Goal: Information Seeking & Learning: Learn about a topic

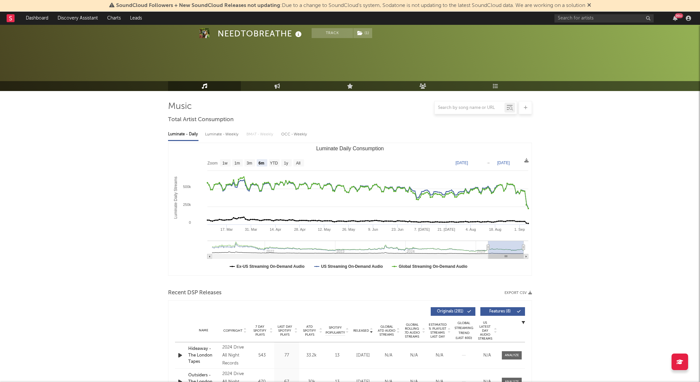
select select "6m"
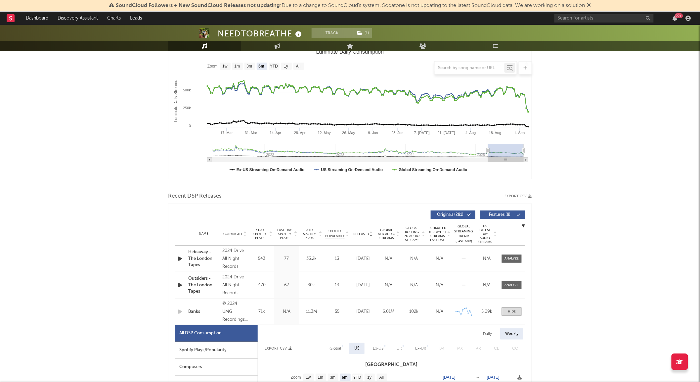
scroll to position [73, 0]
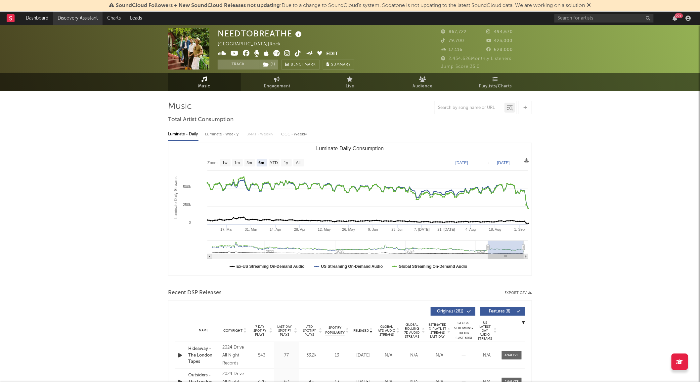
click at [99, 17] on link "Discovery Assistant" at bounding box center [78, 18] width 50 height 13
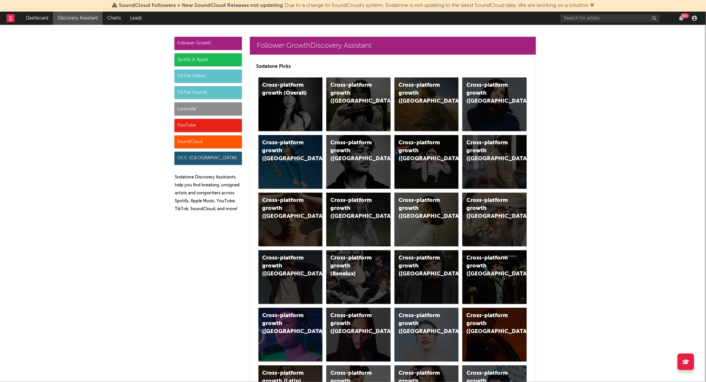
click at [217, 108] on div "Luminate" at bounding box center [207, 108] width 67 height 13
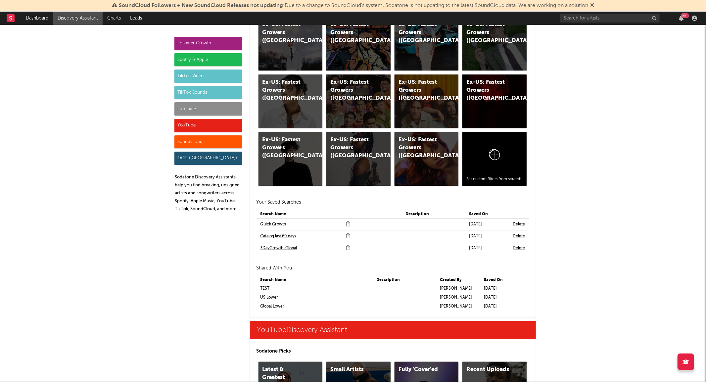
scroll to position [3658, 0]
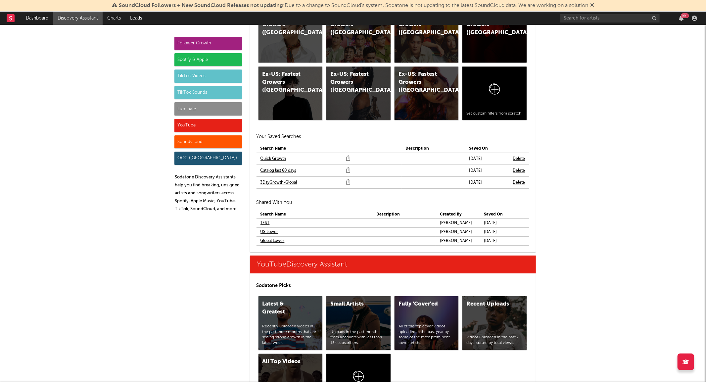
click at [282, 171] on link "Catalog last 60 days" at bounding box center [278, 171] width 36 height 8
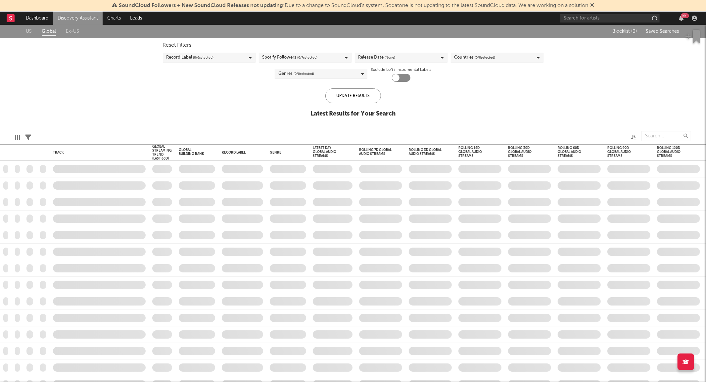
checkbox input "true"
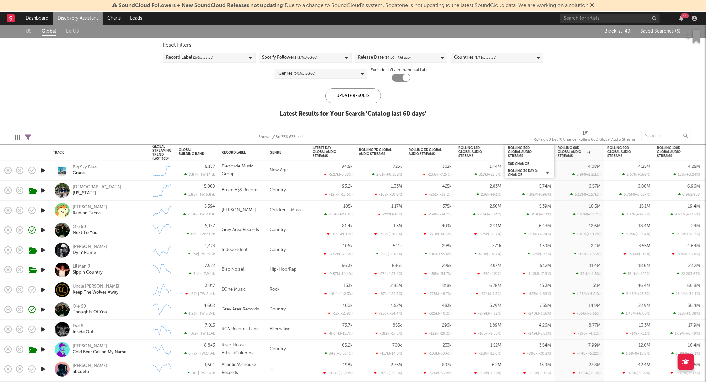
click at [548, 171] on icon "button" at bounding box center [547, 172] width 3 height 3
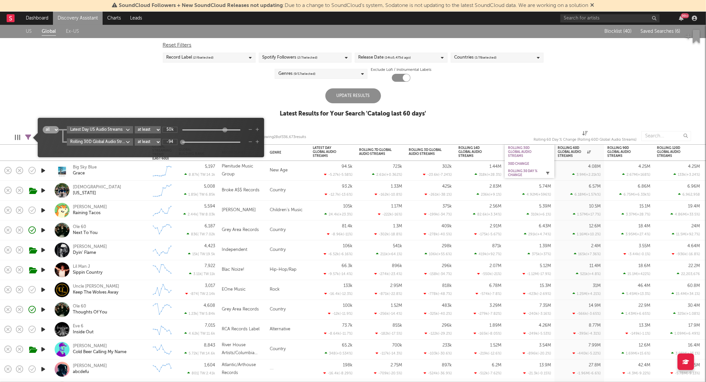
type input "1"
click at [351, 93] on div "Update Results" at bounding box center [353, 95] width 56 height 15
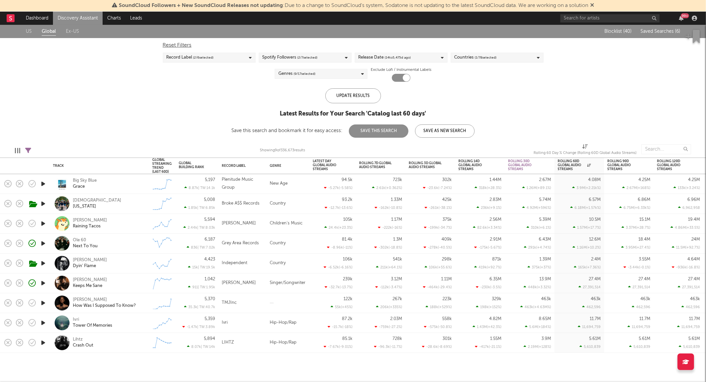
click at [33, 150] on div "Edit Columns Filters ( 2 filters active) Showing 9 of 336,673 results Rolling 6…" at bounding box center [353, 148] width 706 height 20
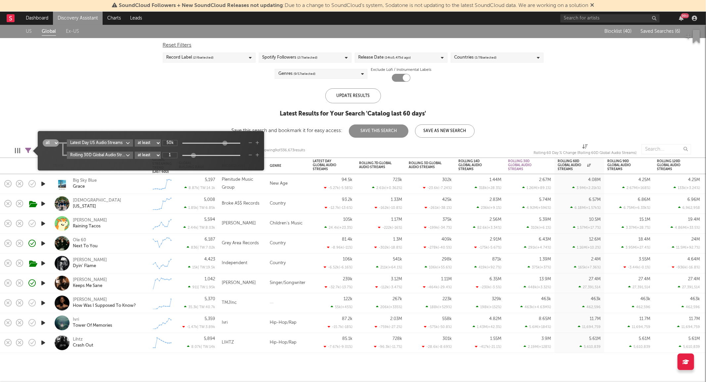
click at [29, 153] on icon at bounding box center [28, 151] width 6 height 6
click at [85, 154] on body "SoundCloud Followers + New SoundCloud Releases not updating : Due to a change t…" at bounding box center [353, 191] width 706 height 382
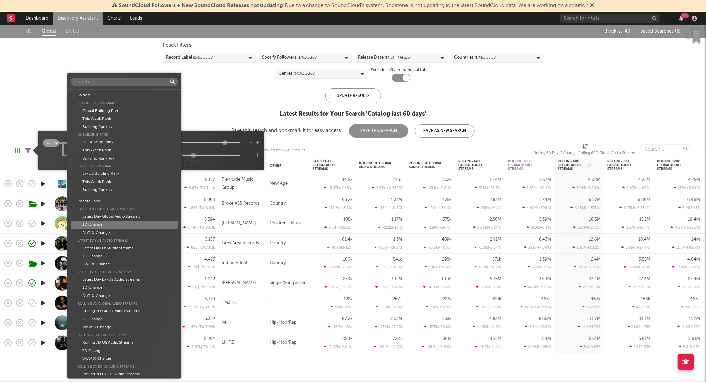
scroll to position [492, 0]
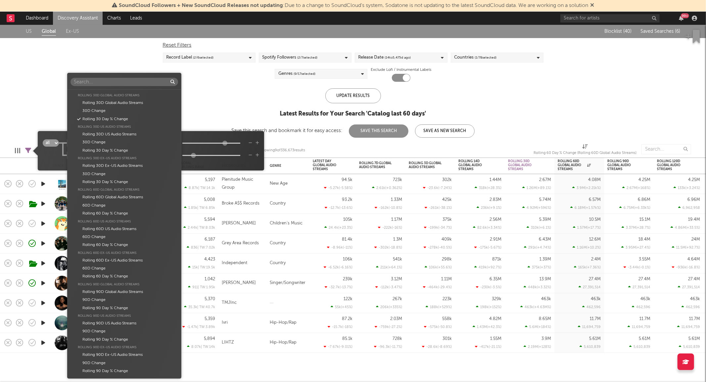
click at [52, 159] on div "Folders Global Building Rank Global Building Rank This Week Rank Building Rank …" at bounding box center [353, 191] width 706 height 382
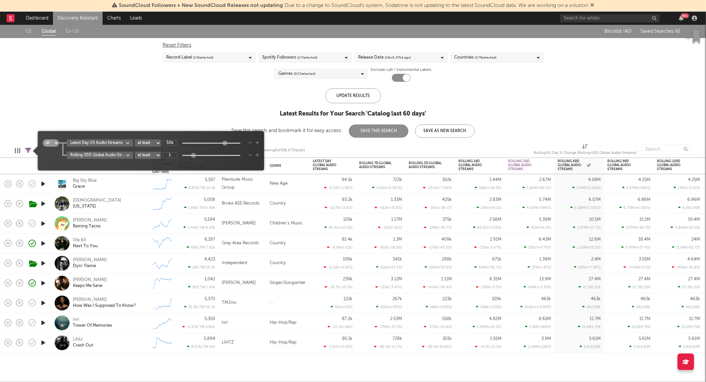
click at [95, 144] on body "SoundCloud Followers + New SoundCloud Releases not updating : Due to a change t…" at bounding box center [353, 191] width 706 height 382
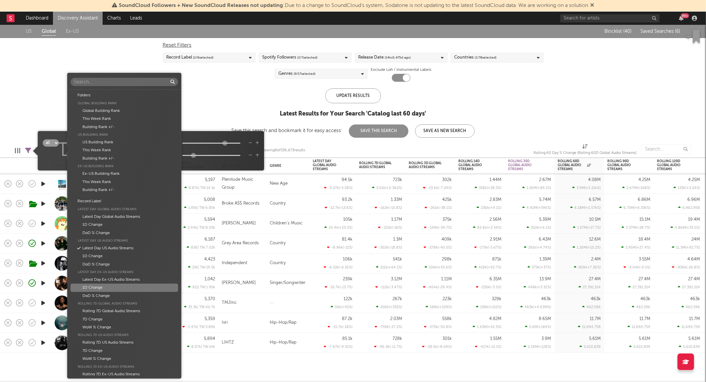
scroll to position [146, 0]
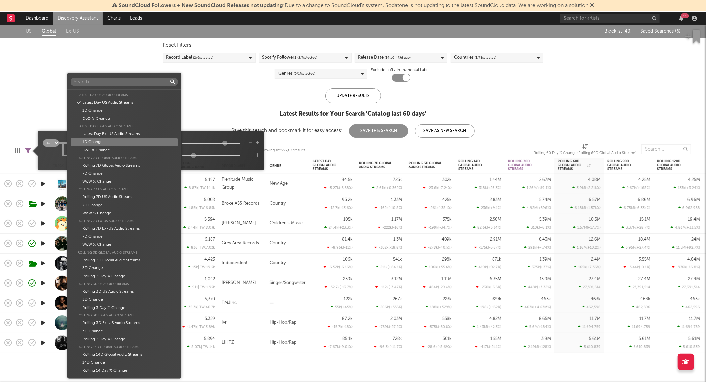
click at [51, 162] on div "Folders Global Building Rank Global Building Rank This Week Rank Building Rank …" at bounding box center [353, 191] width 706 height 382
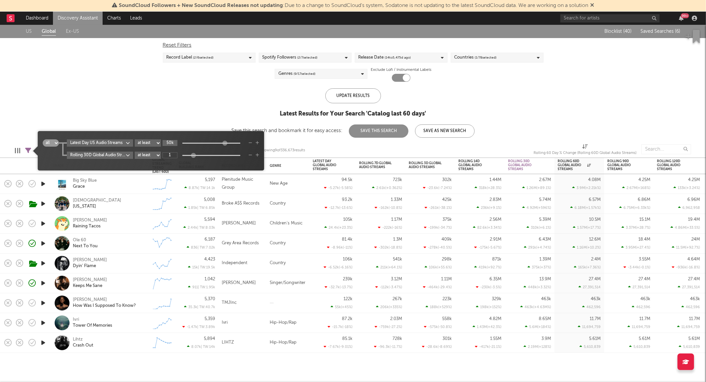
type input "1"
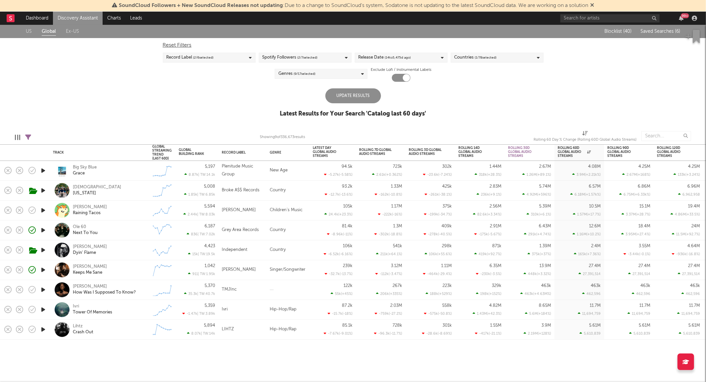
click at [341, 97] on div "Update Results" at bounding box center [353, 95] width 56 height 15
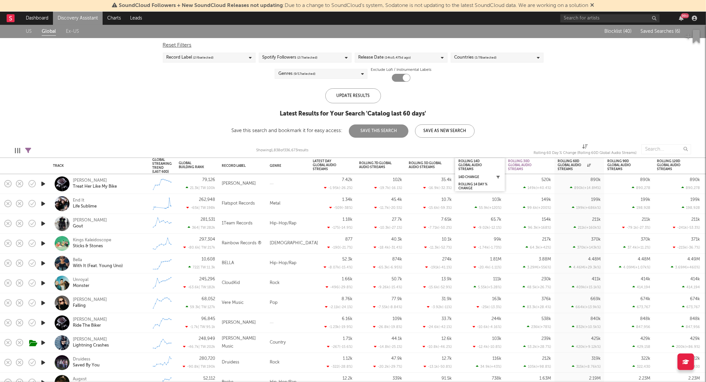
click at [498, 177] on icon "button" at bounding box center [497, 176] width 3 height 3
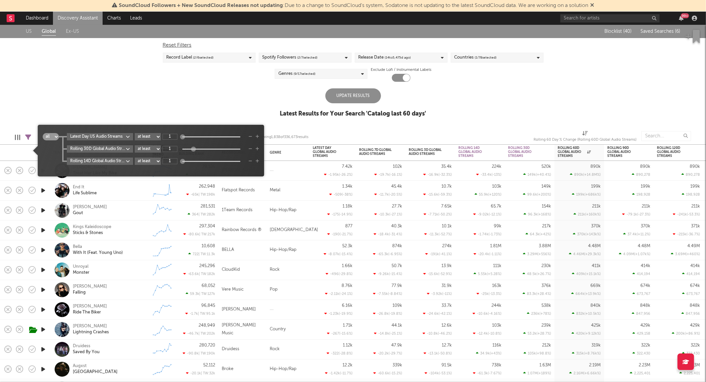
click at [368, 100] on div "Update Results" at bounding box center [353, 95] width 56 height 15
type input "1"
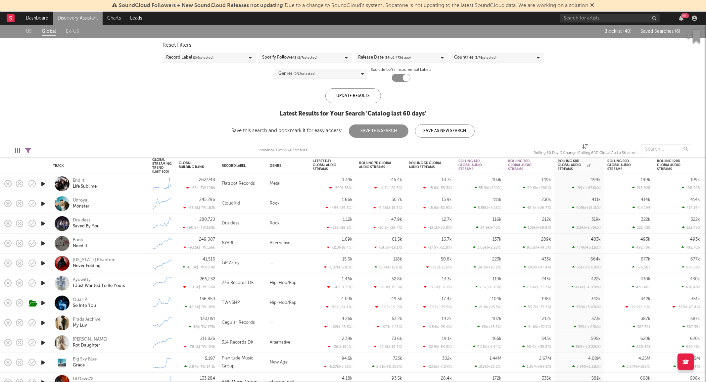
click at [344, 76] on div "Genres ( 9 / 17 selected)" at bounding box center [321, 74] width 93 height 10
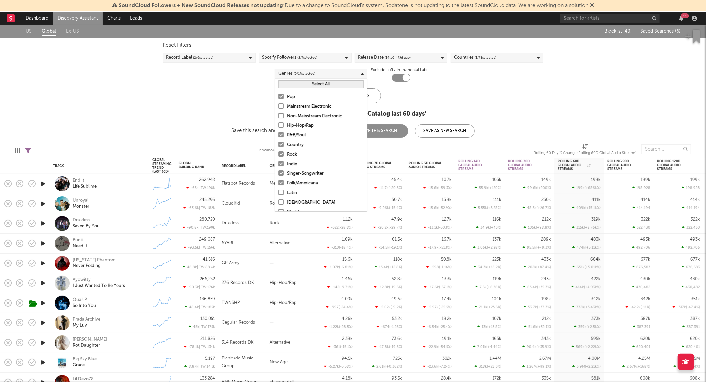
click at [287, 96] on div "Pop" at bounding box center [325, 97] width 77 height 8
click at [278, 96] on input "Pop" at bounding box center [278, 97] width 0 height 8
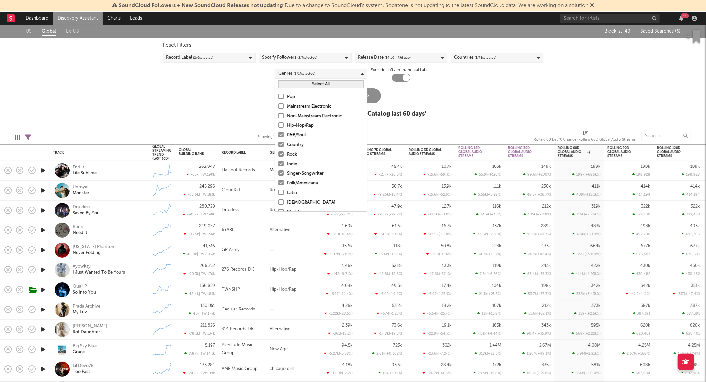
click at [303, 134] on div "R&B/Soul" at bounding box center [325, 135] width 77 height 8
click at [278, 134] on input "R&B/Soul" at bounding box center [278, 135] width 0 height 8
click at [288, 152] on div "Rock" at bounding box center [325, 155] width 77 height 8
click at [278, 152] on input "Rock" at bounding box center [278, 155] width 0 height 8
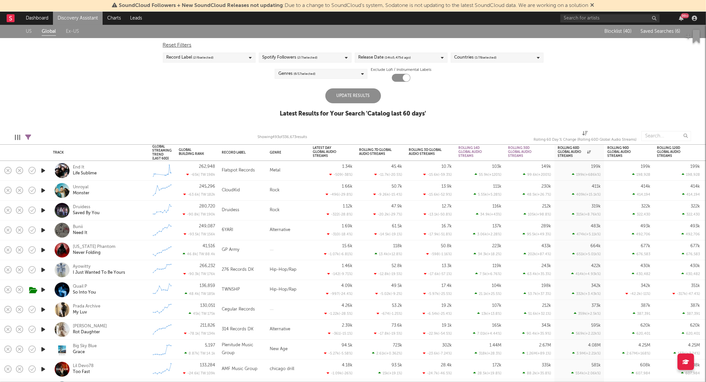
click at [370, 95] on div "Update Results" at bounding box center [353, 95] width 56 height 15
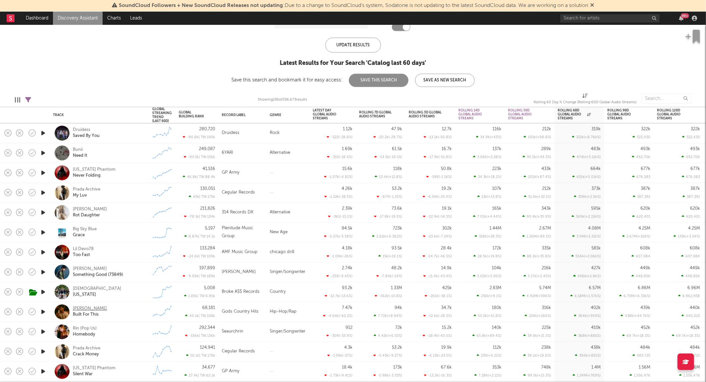
click at [87, 309] on div "Drew Meadows" at bounding box center [90, 309] width 34 height 6
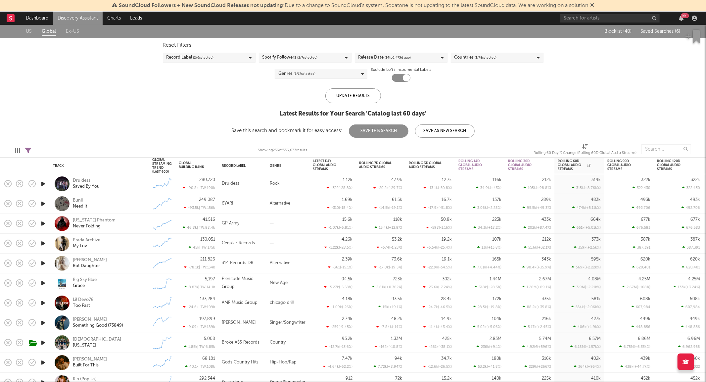
click at [477, 58] on span "( 1 / 78 selected)" at bounding box center [486, 58] width 22 height 8
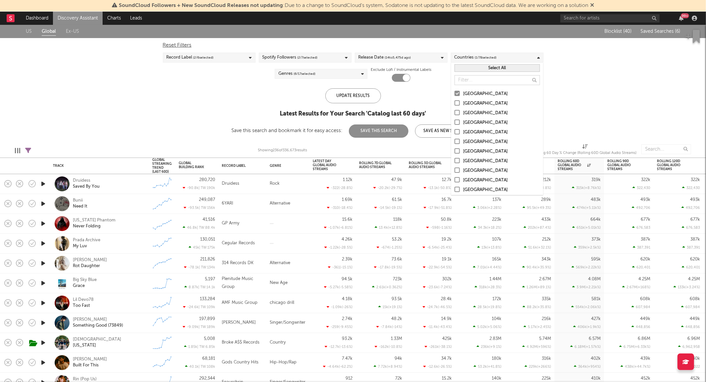
click at [244, 97] on div "Update Results Latest Results for Your Search ' Catalog last 60 days ' Save thi…" at bounding box center [352, 112] width 243 height 49
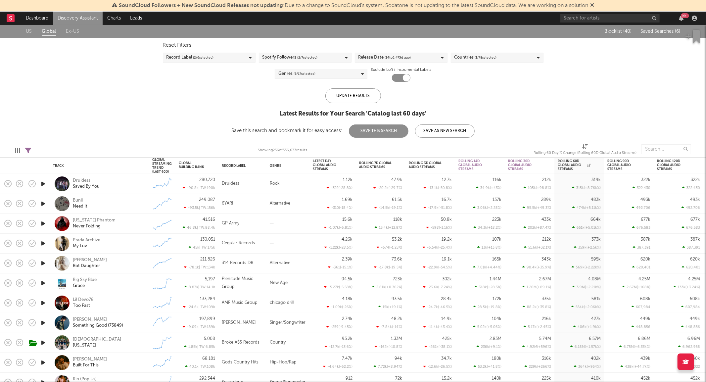
click at [292, 71] on div "Genres ( 6 / 17 selected)" at bounding box center [296, 74] width 37 height 8
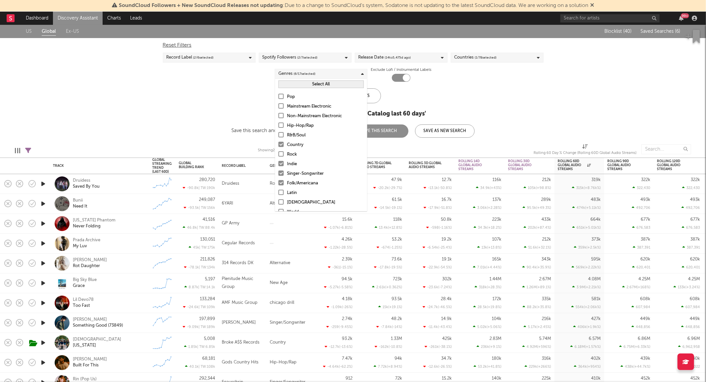
scroll to position [47, 0]
click at [290, 117] on div "Indie" at bounding box center [325, 117] width 77 height 8
click at [278, 117] on input "Indie" at bounding box center [278, 117] width 0 height 8
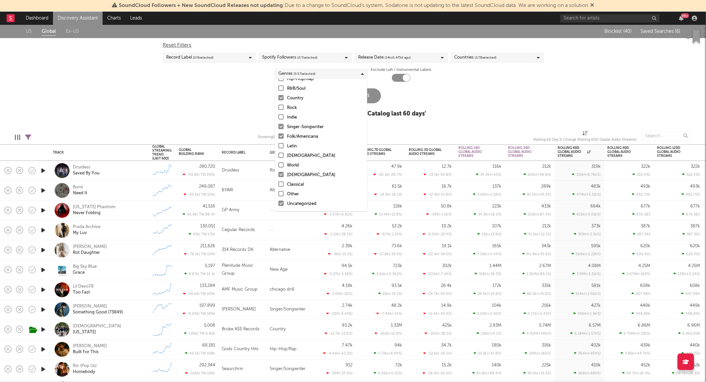
click at [371, 97] on div "Update Results" at bounding box center [353, 95] width 56 height 15
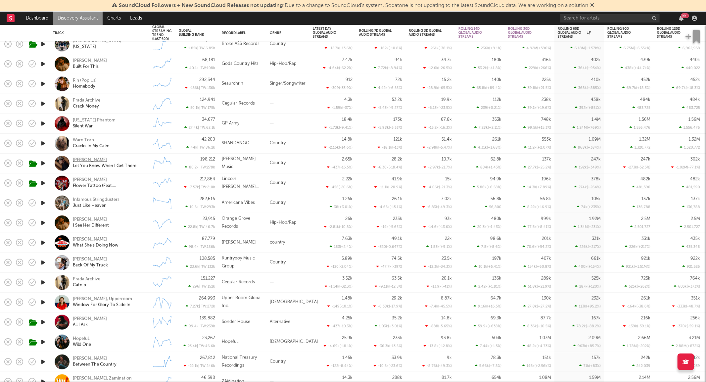
click at [78, 158] on div "Lily Rose" at bounding box center [90, 160] width 34 height 6
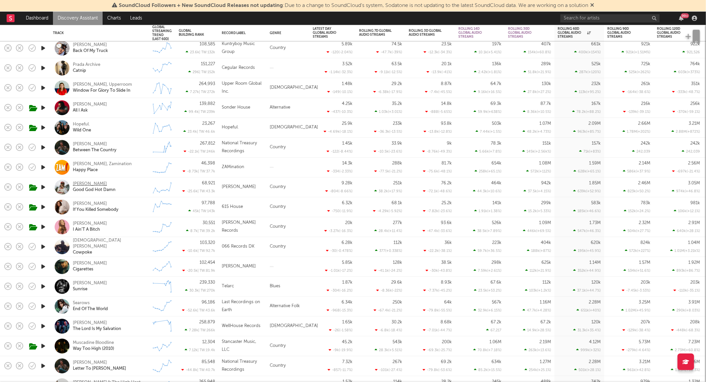
click at [96, 184] on div "Hayden Blount" at bounding box center [90, 184] width 34 height 6
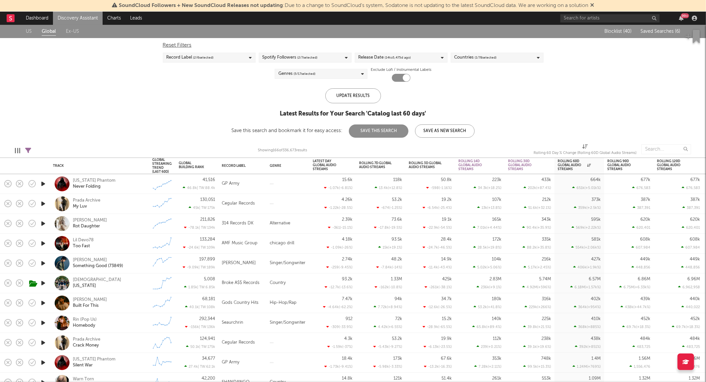
click at [435, 128] on button "Save As New Search" at bounding box center [445, 130] width 60 height 13
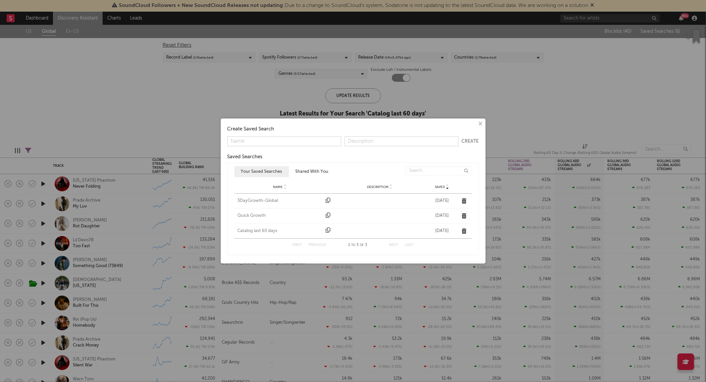
click at [293, 143] on input "text" at bounding box center [284, 141] width 114 height 10
type input "Catalog 60 days v2"
click at [472, 143] on button "Create" at bounding box center [469, 141] width 17 height 5
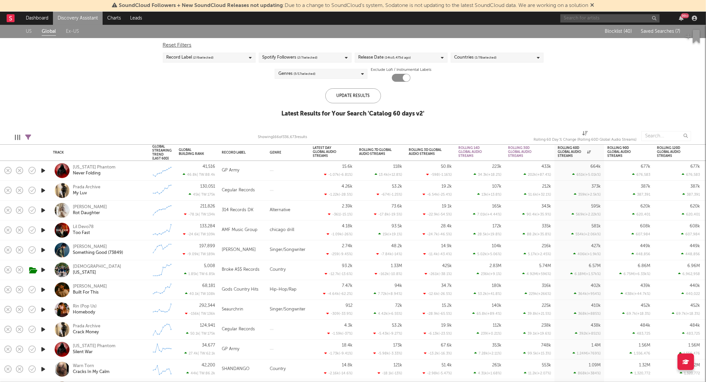
click at [596, 18] on input "text" at bounding box center [609, 18] width 99 height 8
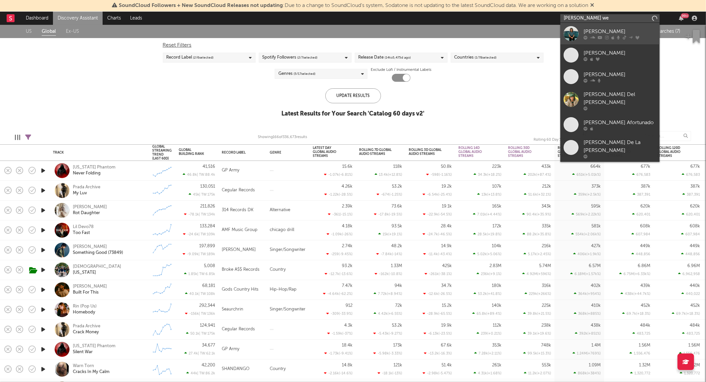
type input "jesse we"
click at [579, 26] on link "Jesse Welles" at bounding box center [609, 34] width 99 height 22
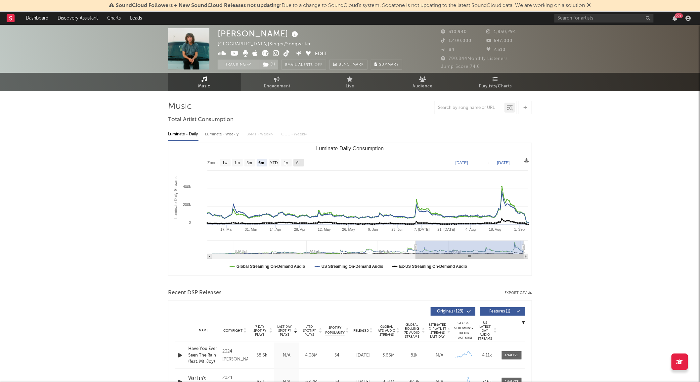
click at [303, 161] on rect "Luminate Daily Consumption" at bounding box center [298, 162] width 11 height 7
select select "All"
type input "2024-03-24"
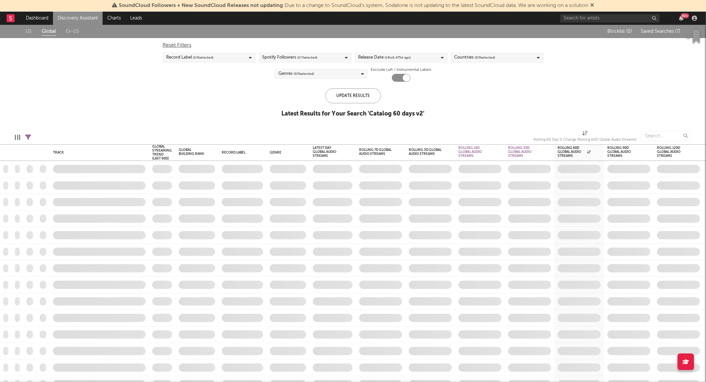
checkbox input "true"
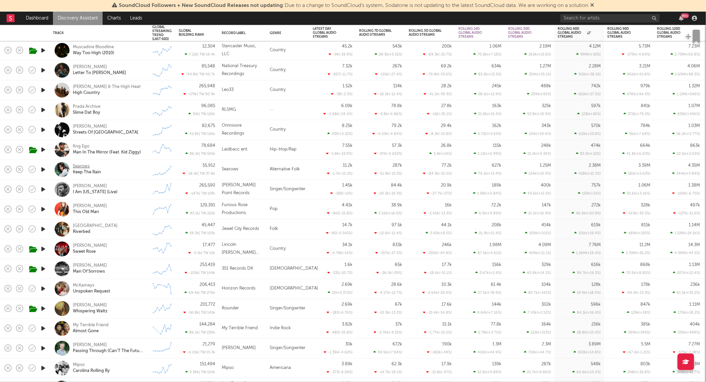
click at [84, 165] on div "Searows" at bounding box center [81, 166] width 17 height 6
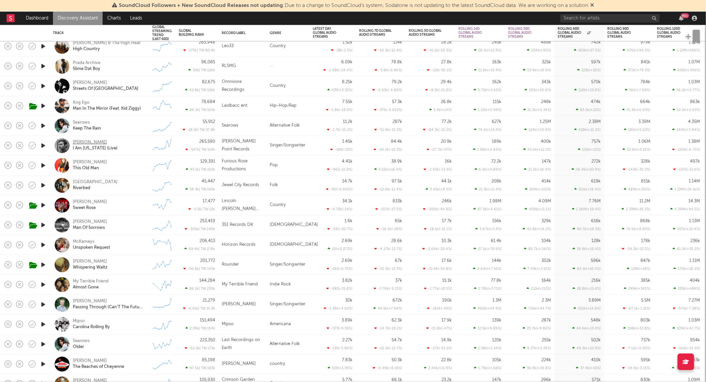
click at [96, 142] on div "John Craigie" at bounding box center [90, 143] width 34 height 6
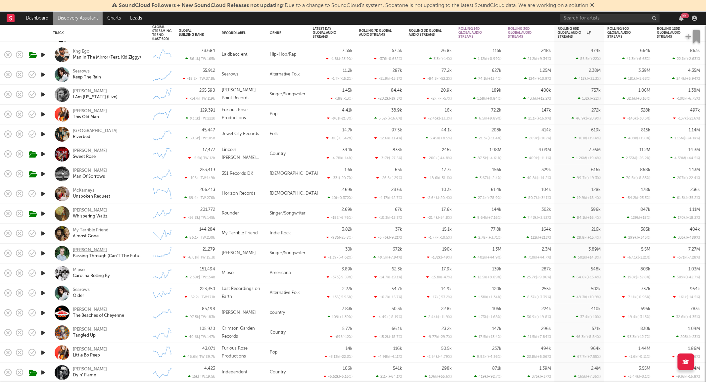
click at [91, 249] on div "Kaden Mackay" at bounding box center [90, 250] width 34 height 6
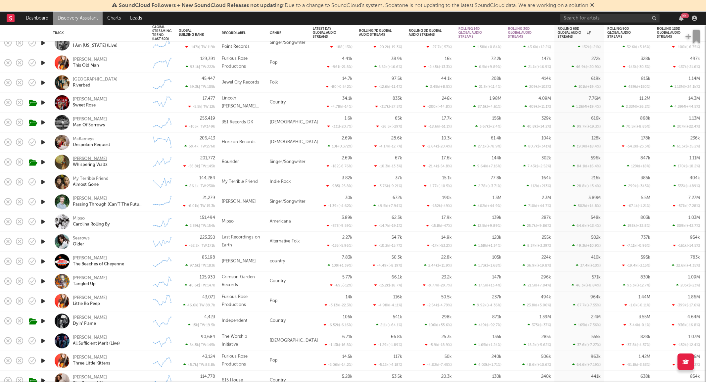
click at [92, 157] on div "[PERSON_NAME]" at bounding box center [90, 159] width 34 height 6
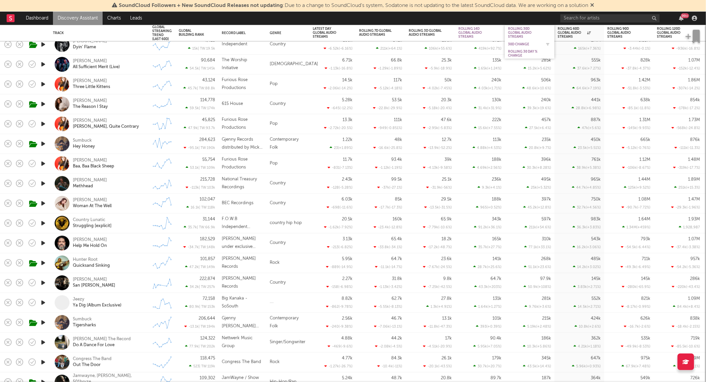
click at [517, 44] on div "30D Change" at bounding box center [524, 44] width 33 height 4
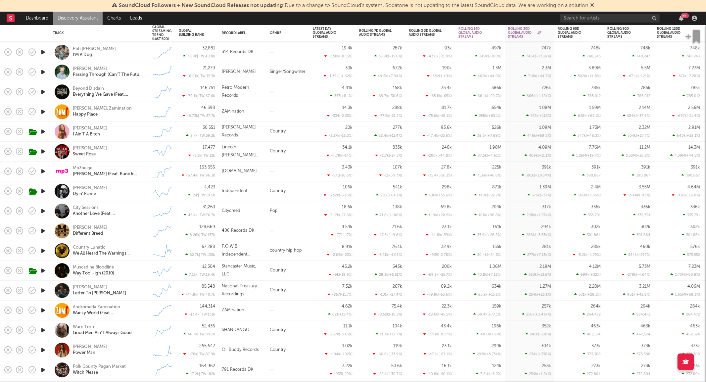
click at [123, 275] on div "Muscadine Bloodline Way Too High (2010)" at bounding box center [108, 271] width 71 height 12
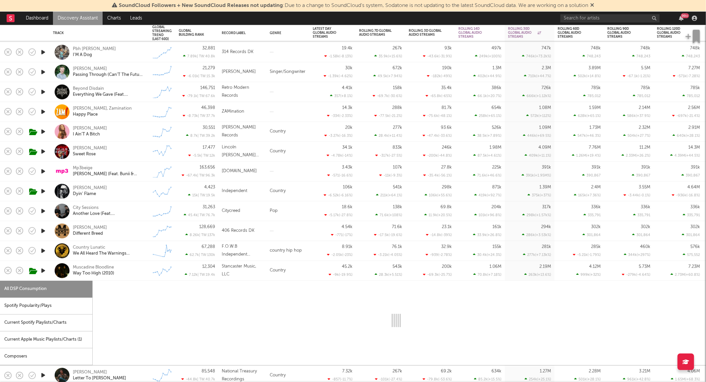
select select "6m"
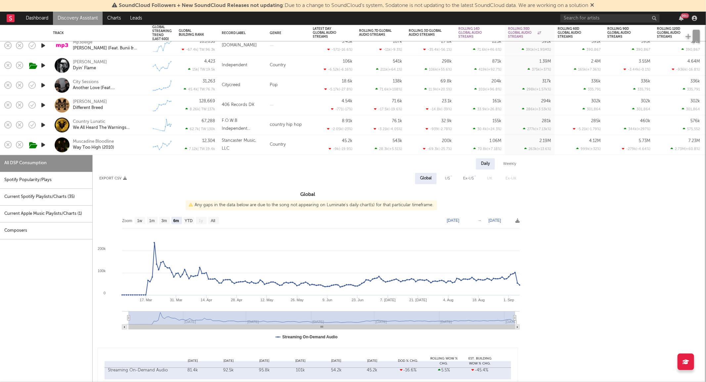
click at [132, 143] on div "Muscadine Bloodline Way Too High (2010)" at bounding box center [108, 145] width 71 height 12
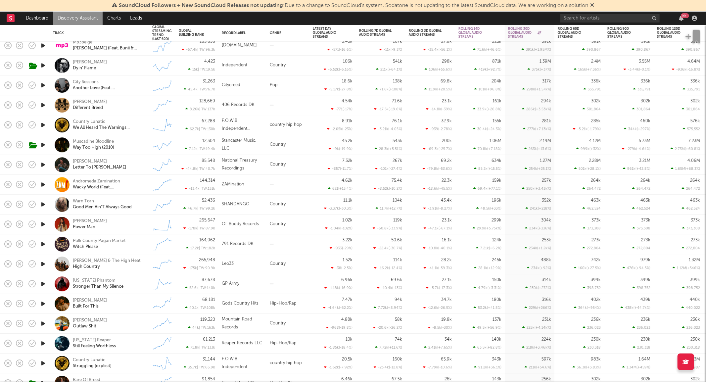
click at [138, 341] on div "Tennessee Reaper Still Feeling Worthless" at bounding box center [108, 343] width 71 height 12
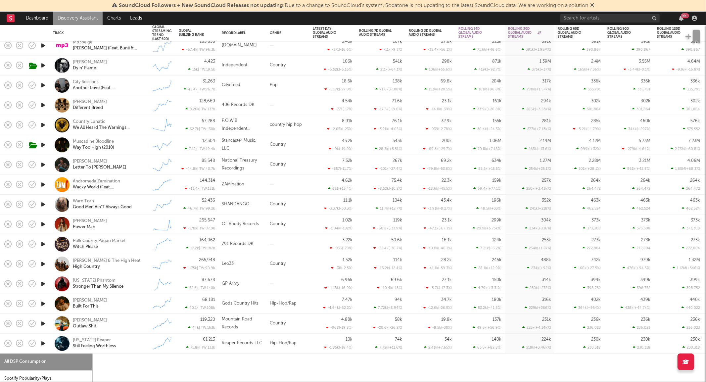
select select "1w"
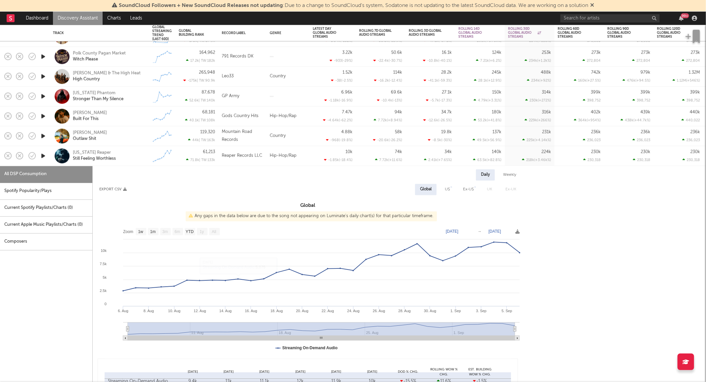
click at [140, 161] on div "Tennessee Reaper Still Feeling Worthless" at bounding box center [108, 156] width 71 height 12
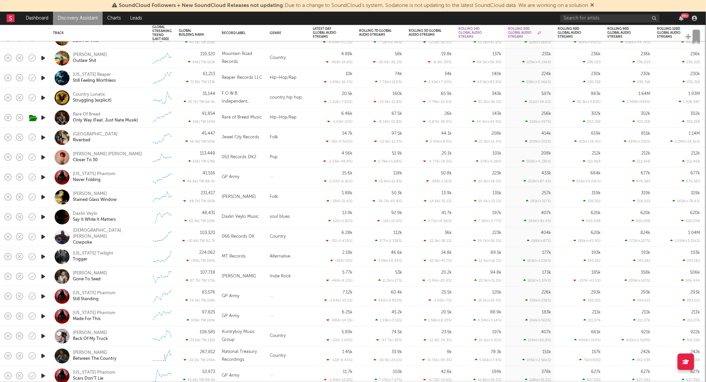
click at [130, 260] on div "Mississippi Twilight Trigger" at bounding box center [108, 256] width 71 height 12
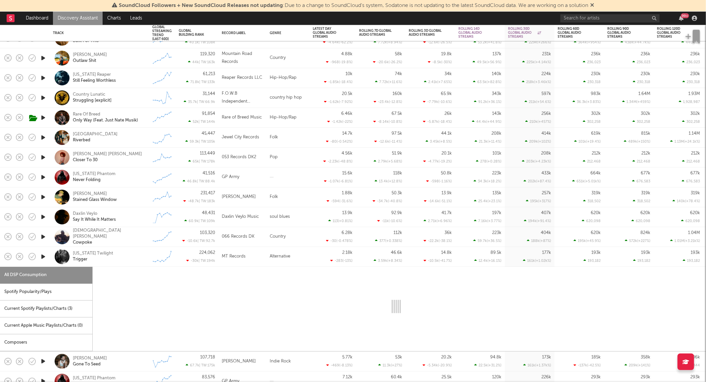
select select "6m"
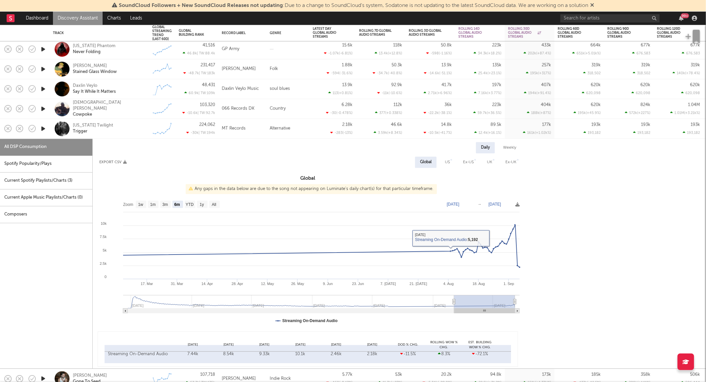
click at [125, 125] on div "Mississippi Twilight Trigger" at bounding box center [108, 129] width 71 height 12
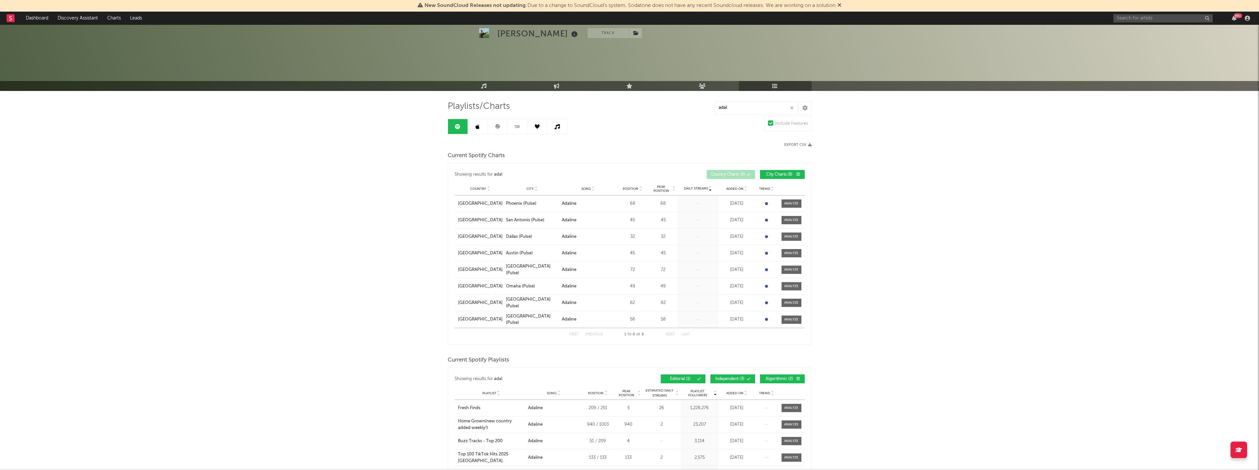
select select "1w"
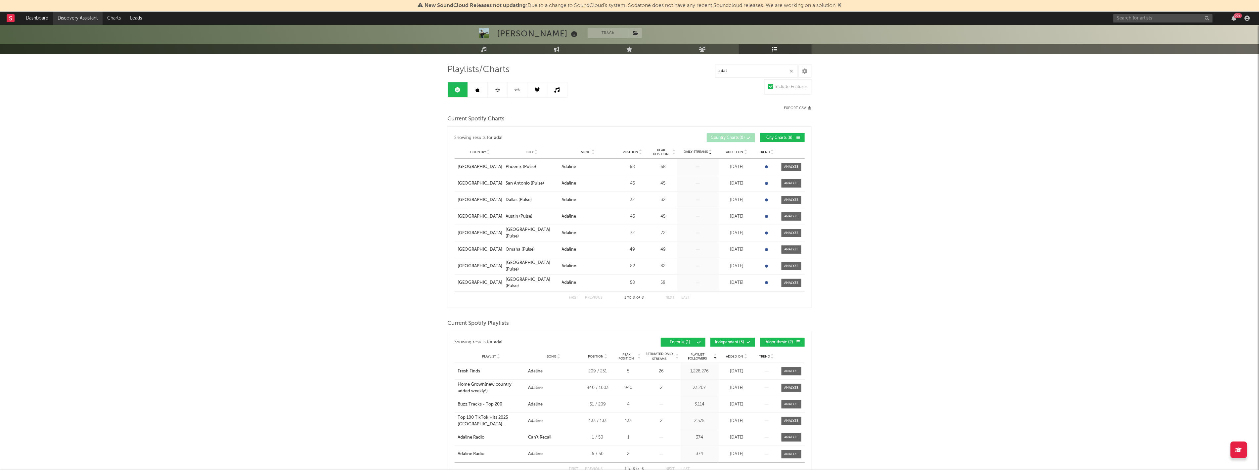
click at [78, 18] on link "Discovery Assistant" at bounding box center [78, 18] width 50 height 13
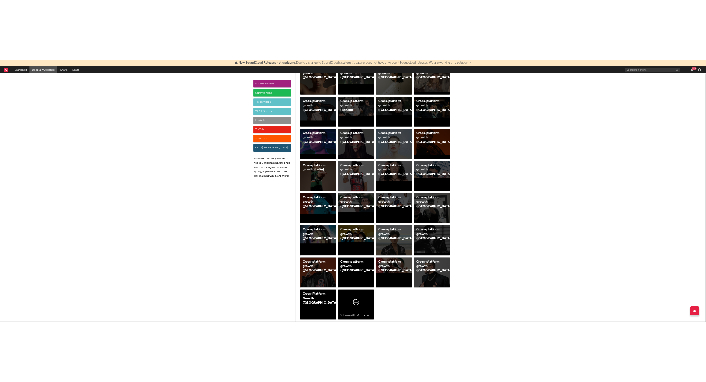
scroll to position [331, 0]
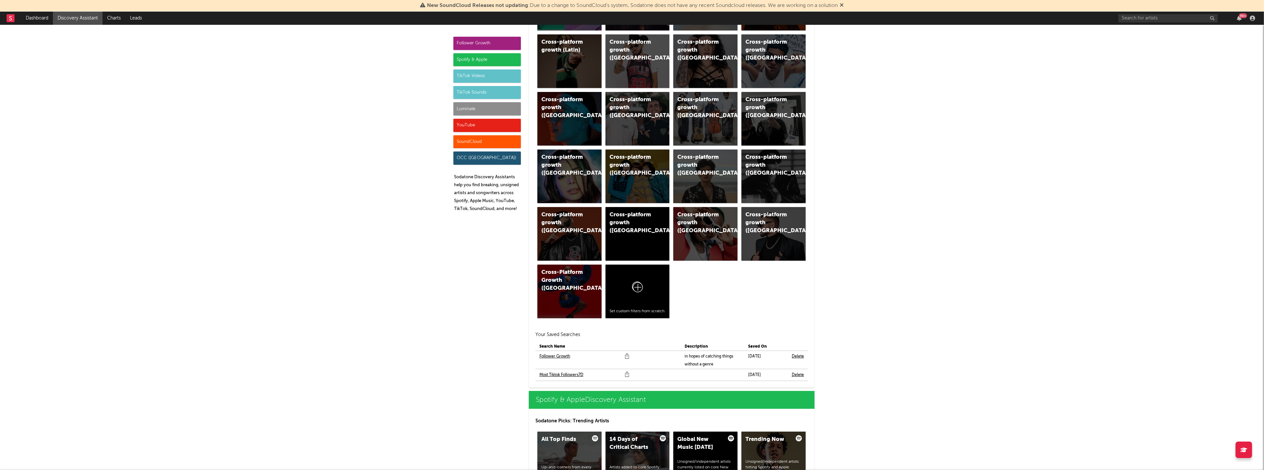
click at [577, 373] on link "Most Tiktok Followers7D" at bounding box center [562, 375] width 44 height 8
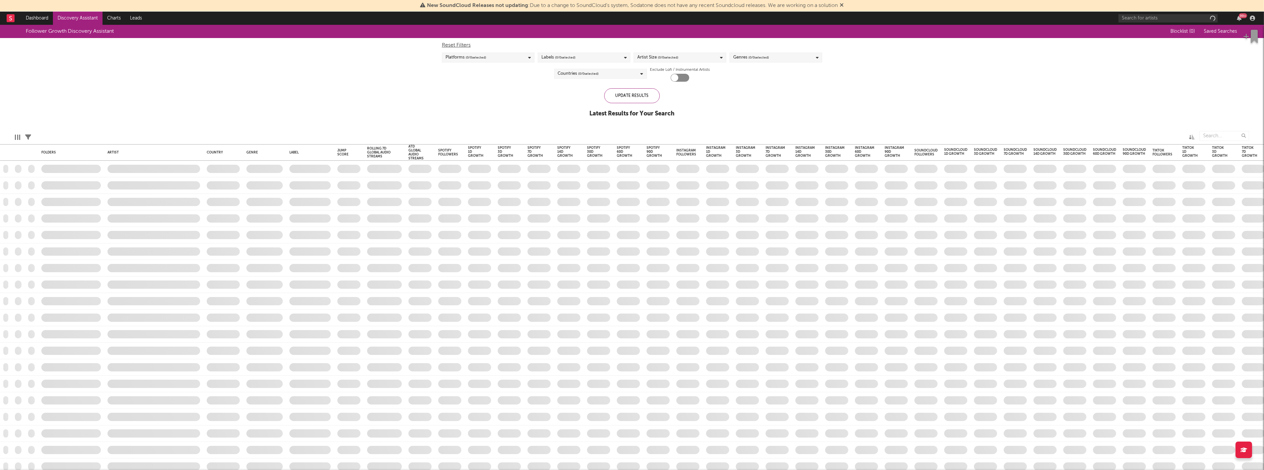
checkbox input "true"
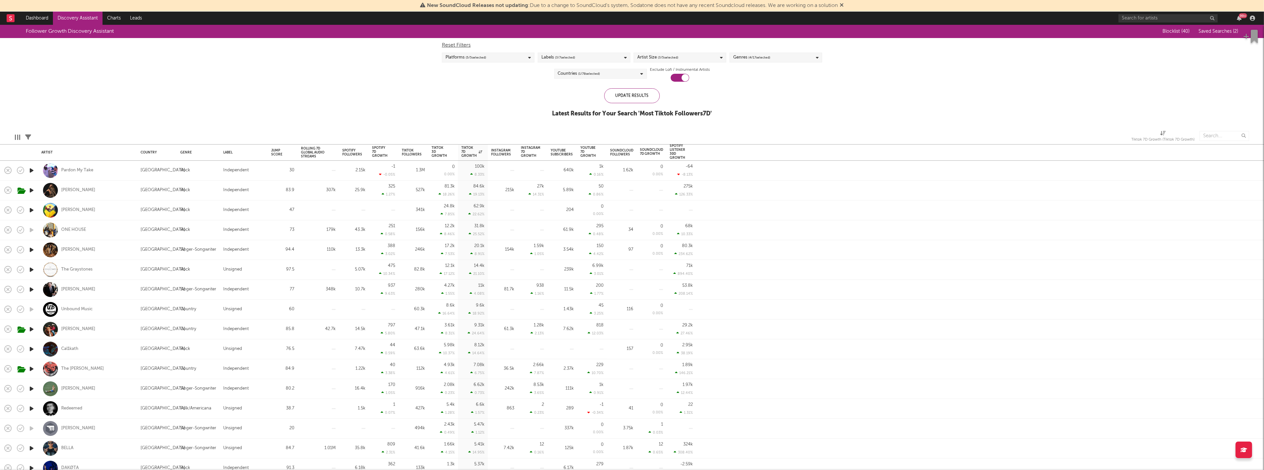
click at [407, 126] on div "Edit Columns Filters Tiktok 7D Growth (Tiktok 7D Growth)" at bounding box center [632, 134] width 1264 height 20
click at [104, 375] on div "The Bradley Brothers" at bounding box center [87, 369] width 93 height 20
select select "1w"
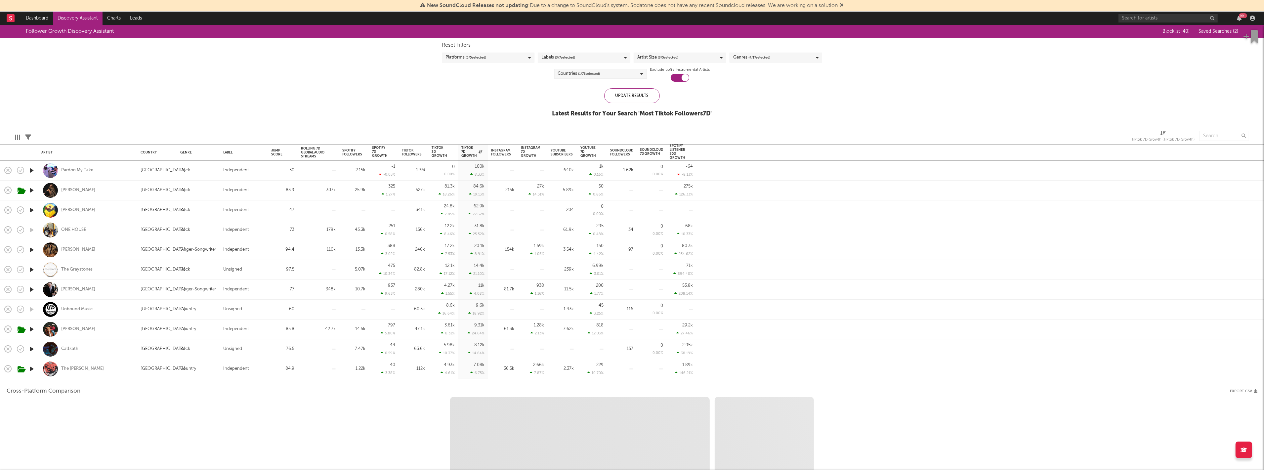
select select "6m"
select select "1m"
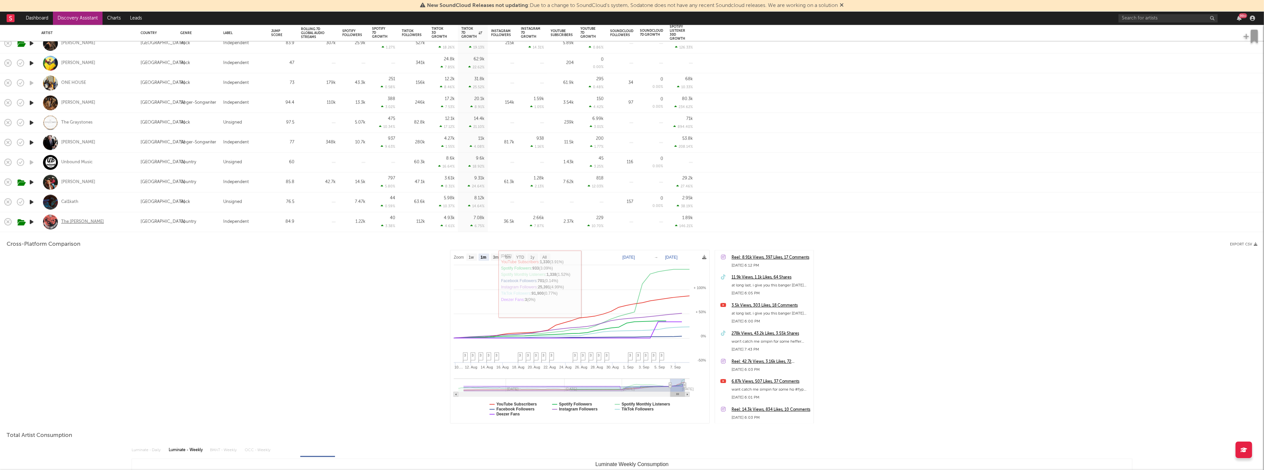
click at [91, 222] on div "The Bradley Brothers" at bounding box center [82, 222] width 43 height 6
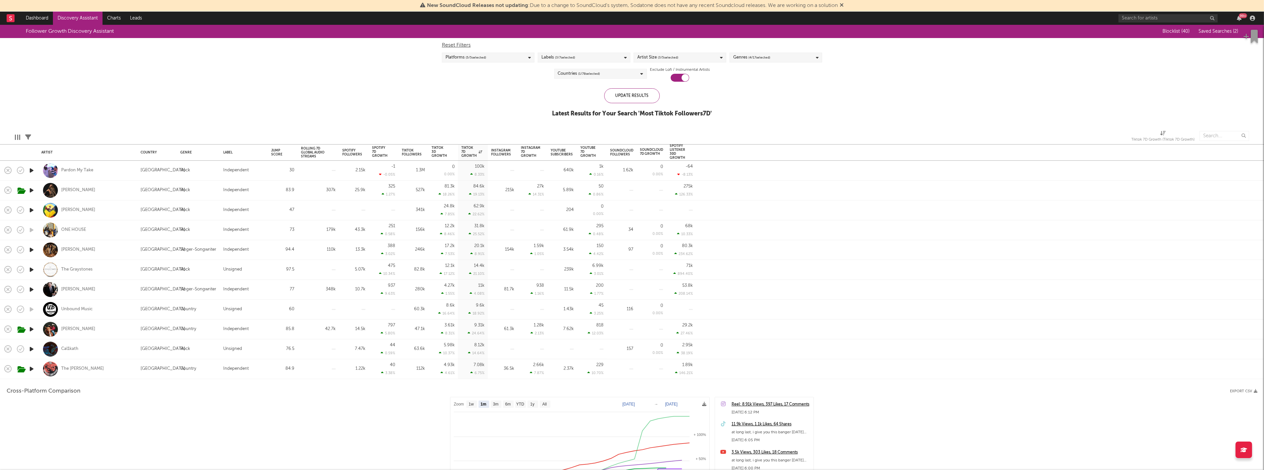
click at [575, 57] on span "( 3 / 7 selected)" at bounding box center [565, 58] width 20 height 8
click at [643, 55] on div "Artist Size ( 3 / 5 selected)" at bounding box center [657, 58] width 41 height 8
click at [453, 80] on div "Reset Filters Platforms ( 5 / 5 selected) Labels ( 3 / 7 selected) Artist Size …" at bounding box center [632, 60] width 387 height 44
click at [794, 52] on div "Reset Filters Platforms ( 5 / 5 selected) Labels ( 3 / 7 selected) Artist Size …" at bounding box center [632, 60] width 387 height 44
click at [794, 58] on div "Genres ( 4 / 17 selected)" at bounding box center [776, 58] width 93 height 10
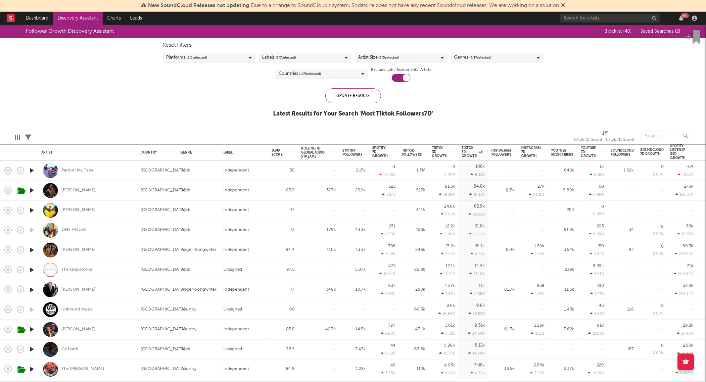
click at [232, 96] on div "Follower Growth Discovery Assistant Blocklist ( 40 ) Saved Searches ( 2 ) Reset…" at bounding box center [353, 75] width 706 height 100
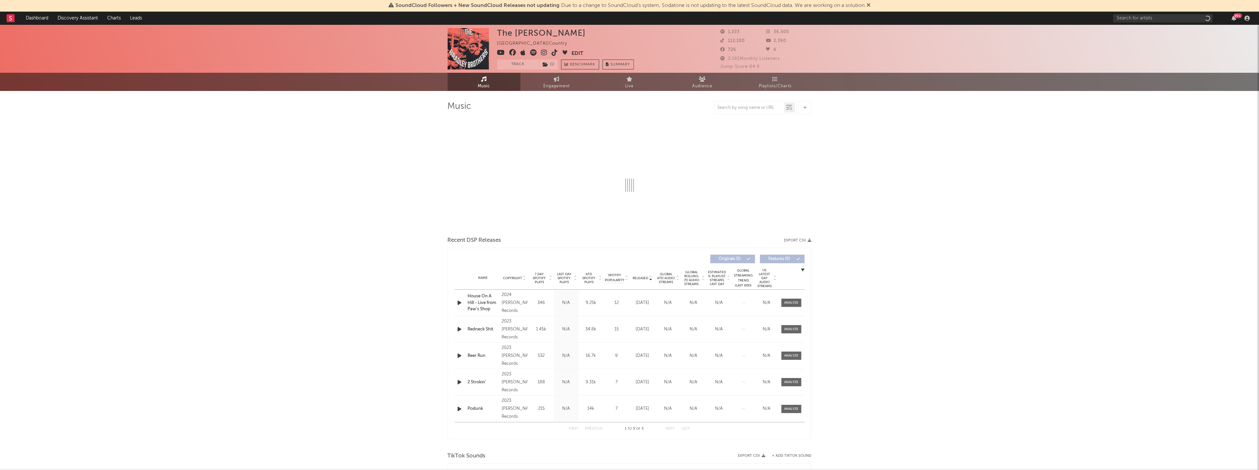
select select "6m"
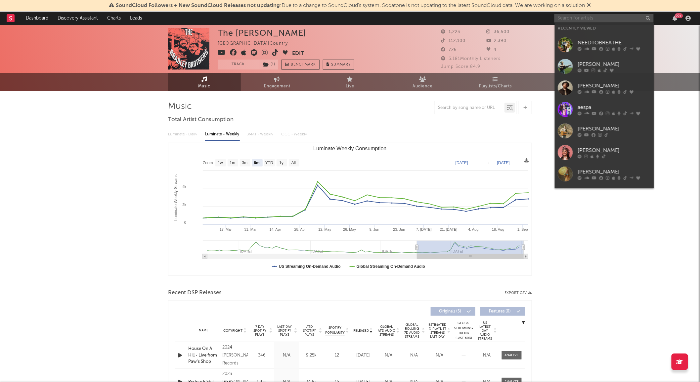
click at [589, 18] on input "text" at bounding box center [603, 18] width 99 height 8
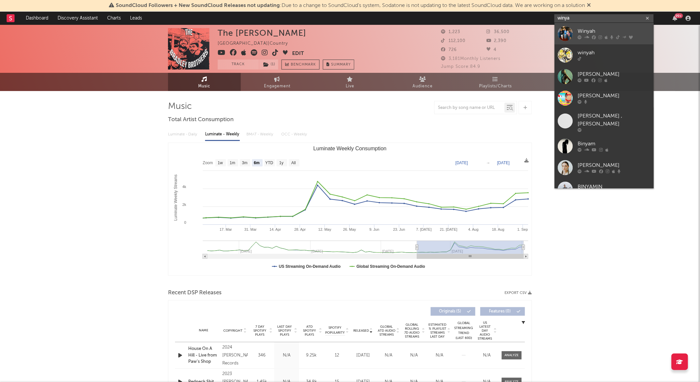
type input "winya"
click at [570, 29] on div at bounding box center [565, 33] width 15 height 15
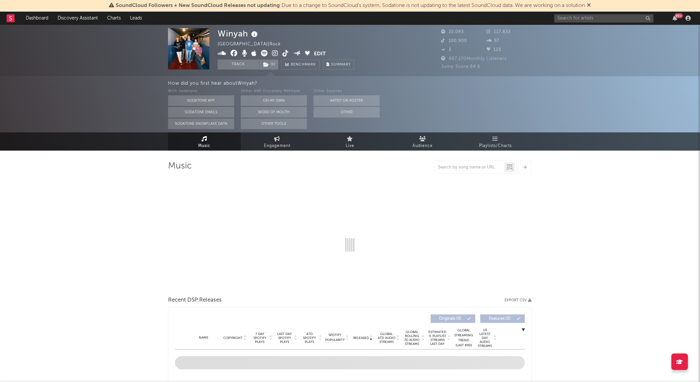
select select "6m"
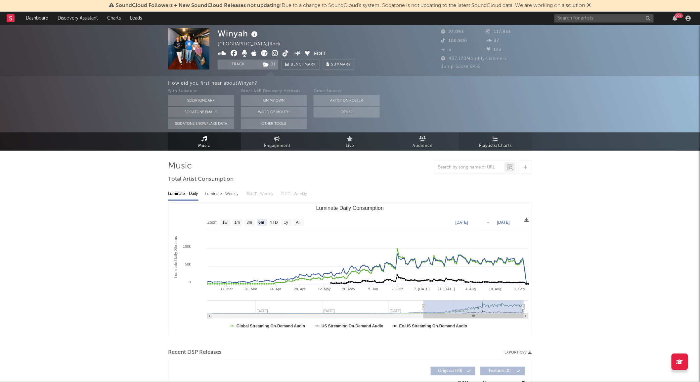
click at [495, 142] on span "Playlists/Charts" at bounding box center [495, 146] width 33 height 8
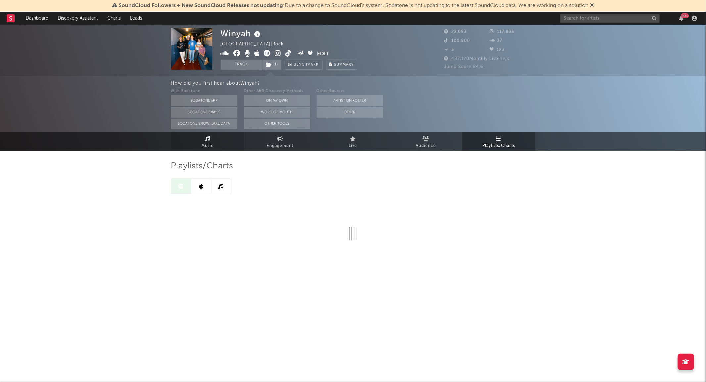
click at [207, 141] on link "Music" at bounding box center [207, 141] width 73 height 18
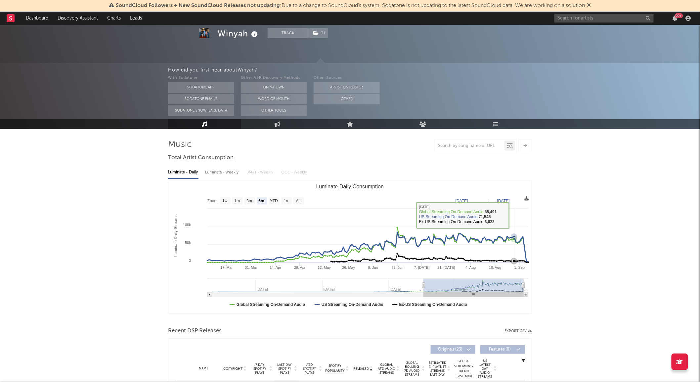
scroll to position [22, 0]
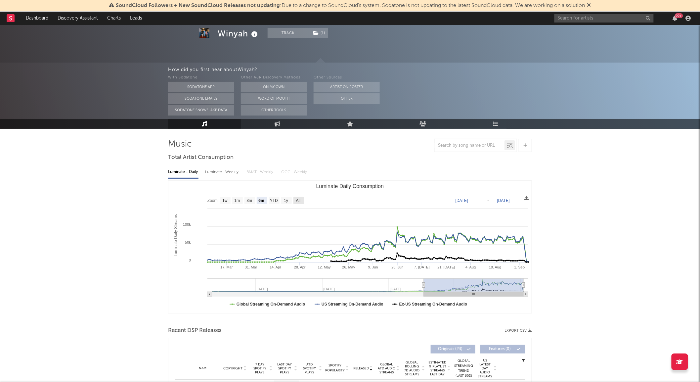
click at [298, 200] on text "All" at bounding box center [298, 200] width 4 height 5
select select "All"
type input "2024-02-11"
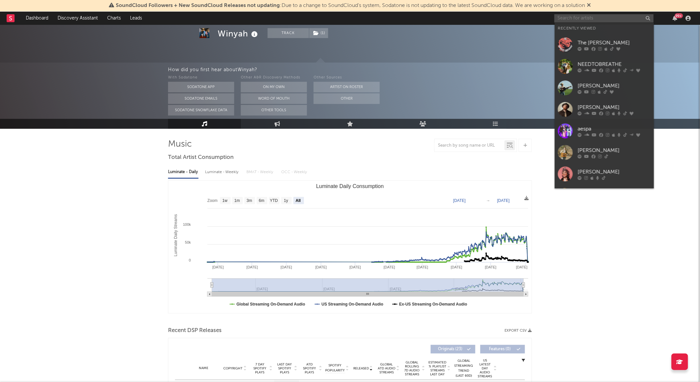
click at [580, 17] on input "text" at bounding box center [603, 18] width 99 height 8
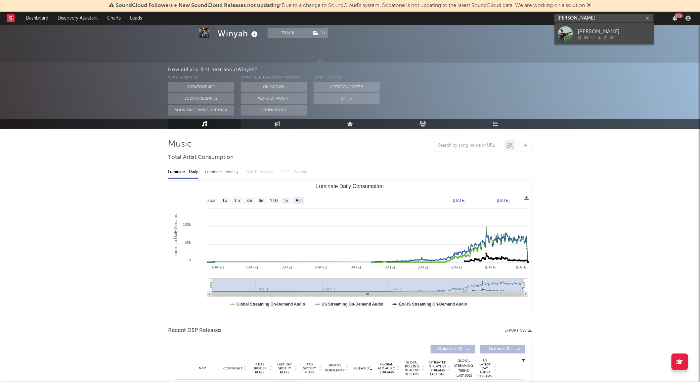
type input "tyce delk"
click at [568, 31] on div at bounding box center [565, 33] width 15 height 15
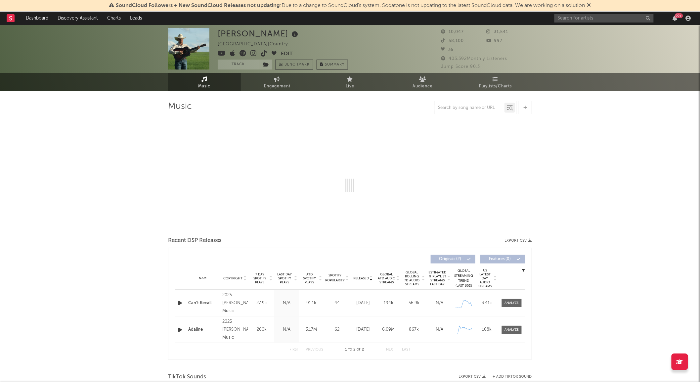
select select "1w"
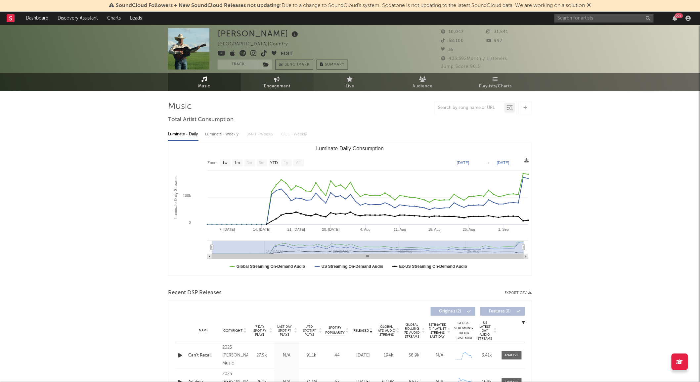
click at [261, 79] on link "Engagement" at bounding box center [277, 82] width 73 height 18
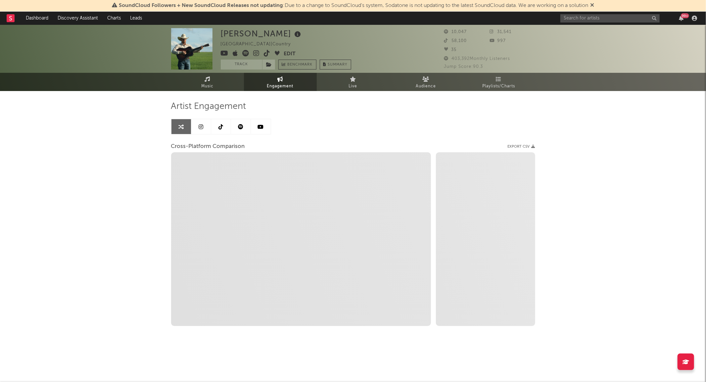
select select "1w"
click at [245, 126] on link at bounding box center [241, 126] width 20 height 15
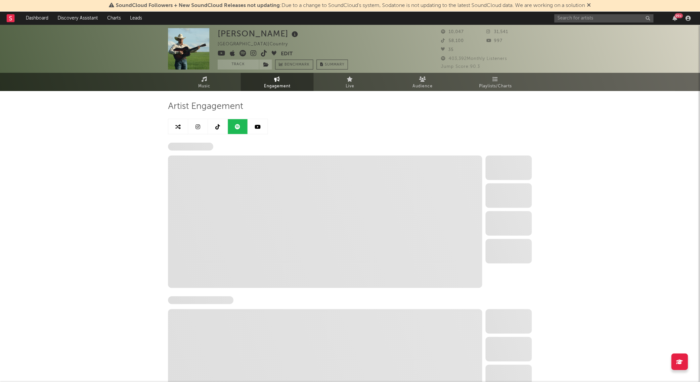
select select "1w"
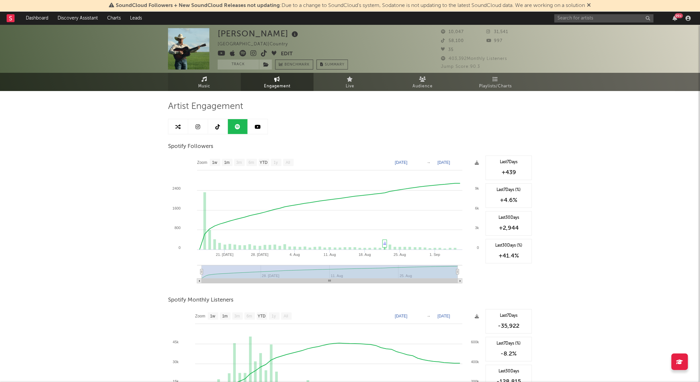
click at [214, 89] on link "Music" at bounding box center [204, 82] width 73 height 18
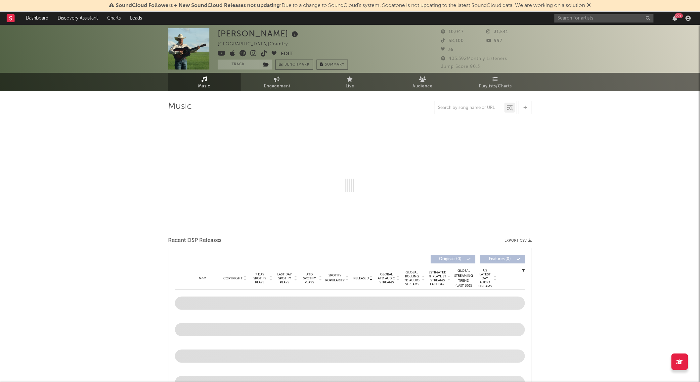
select select "1w"
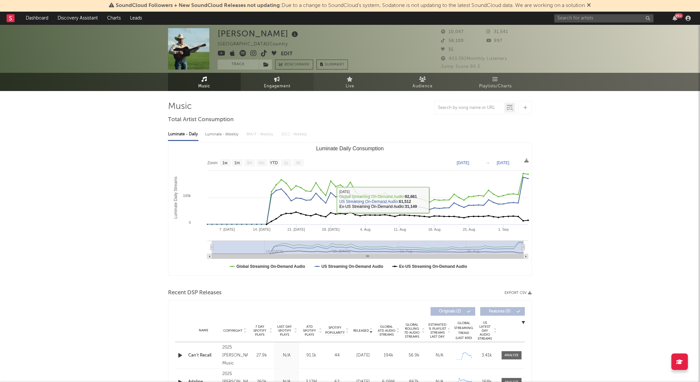
click at [273, 85] on span "Engagement" at bounding box center [277, 86] width 26 height 8
select select "1w"
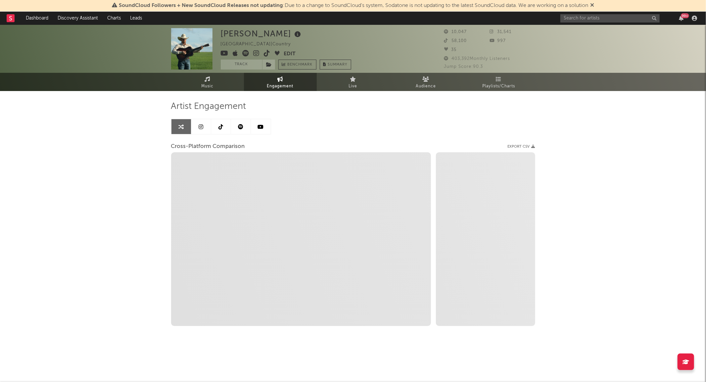
select select "1m"
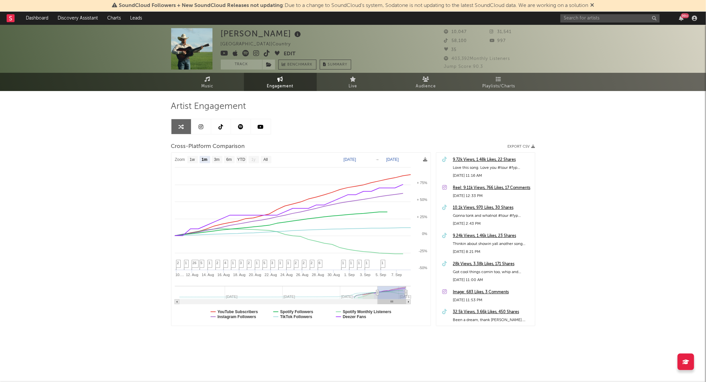
click at [207, 128] on link at bounding box center [201, 126] width 20 height 15
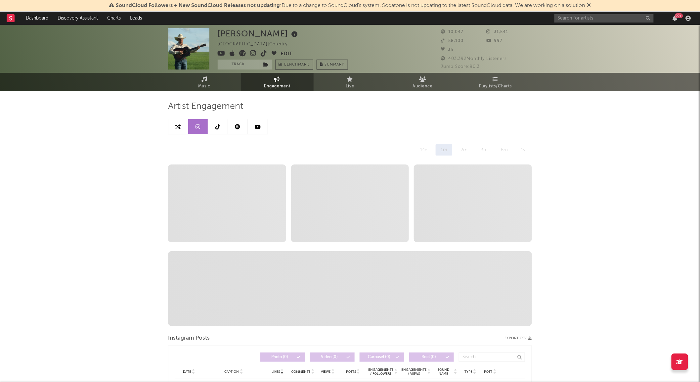
select select "1w"
click at [213, 132] on link at bounding box center [218, 126] width 20 height 15
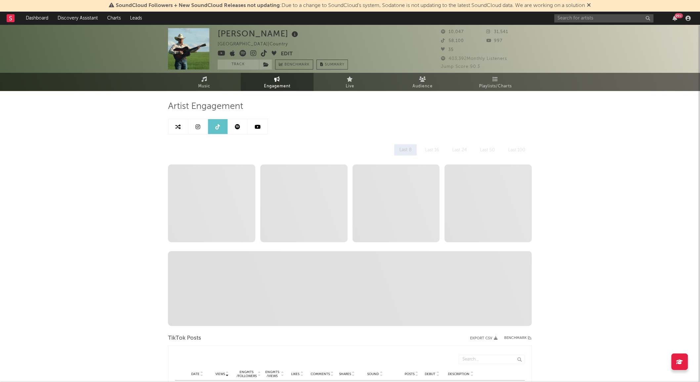
click at [241, 133] on link at bounding box center [238, 126] width 20 height 15
select select "1w"
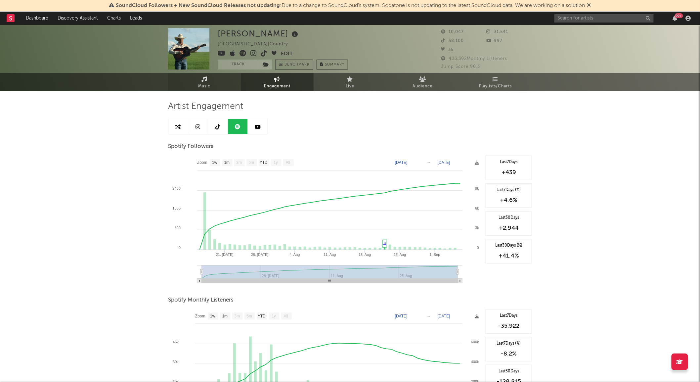
click at [204, 83] on span "Music" at bounding box center [204, 86] width 12 height 8
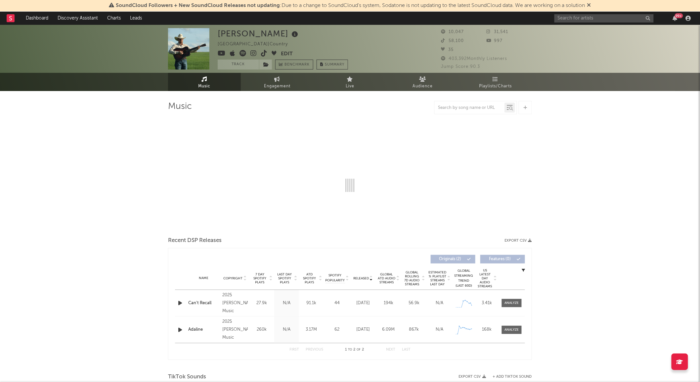
select select "1w"
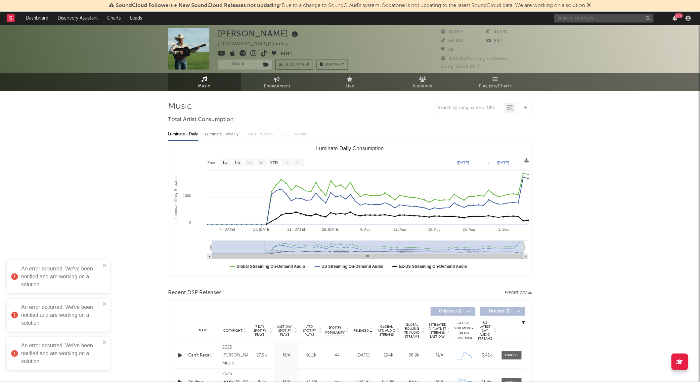
click at [574, 17] on input "text" at bounding box center [603, 18] width 99 height 8
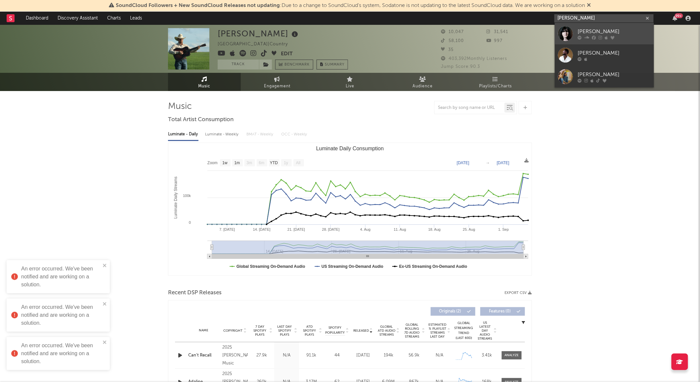
type input "emma anderson"
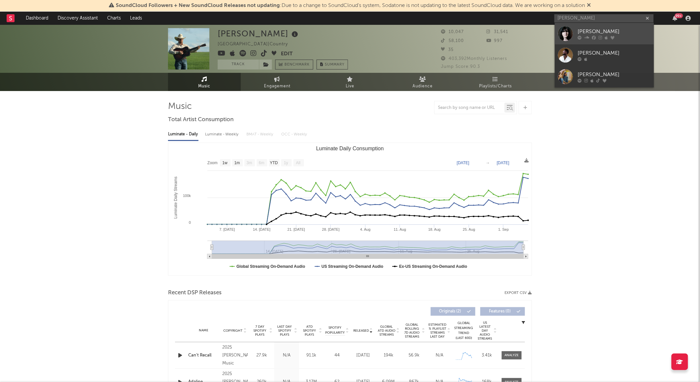
click at [571, 38] on div at bounding box center [565, 33] width 15 height 15
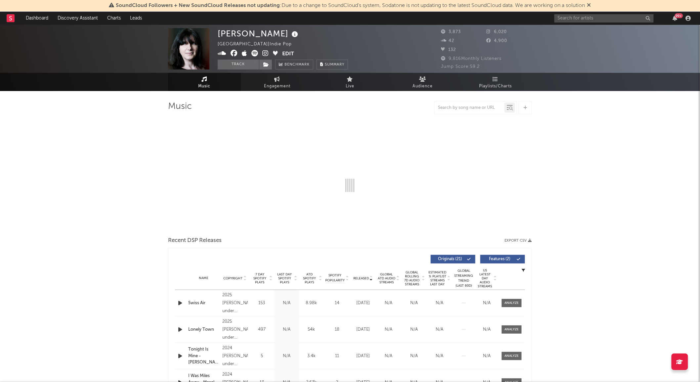
select select "1w"
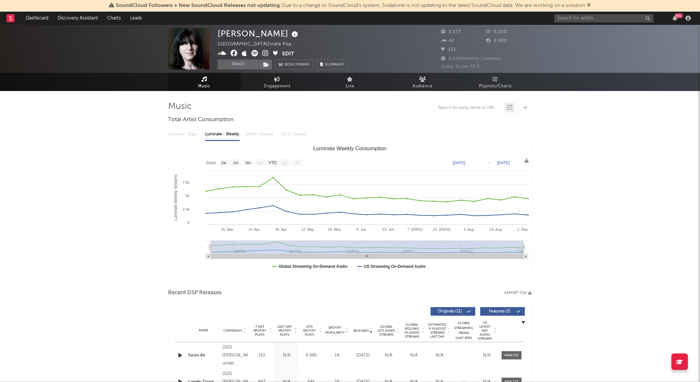
click at [574, 23] on div "99 +" at bounding box center [623, 18] width 139 height 13
drag, startPoint x: 570, startPoint y: 21, endPoint x: 574, endPoint y: 23, distance: 4.4
click at [574, 23] on div "99 +" at bounding box center [623, 18] width 139 height 13
drag, startPoint x: 573, startPoint y: 19, endPoint x: 574, endPoint y: 23, distance: 4.4
click at [574, 23] on div "99 +" at bounding box center [623, 18] width 139 height 13
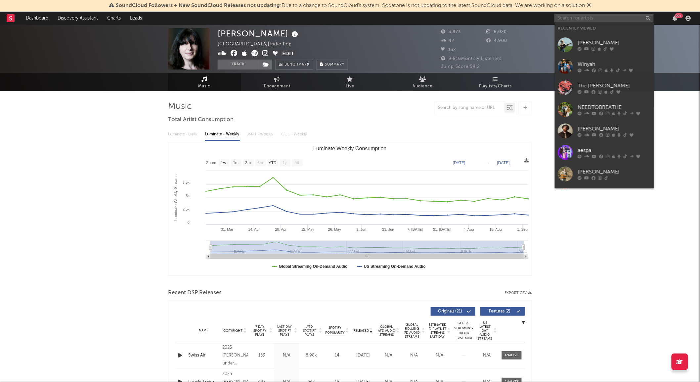
click at [572, 20] on input "text" at bounding box center [603, 18] width 99 height 8
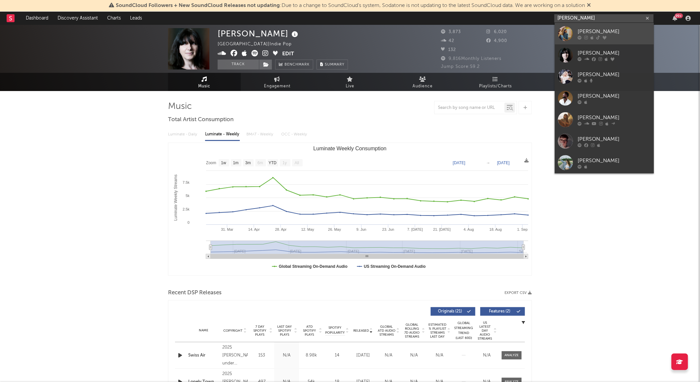
type input "emma anders"
click at [560, 34] on div at bounding box center [565, 33] width 15 height 15
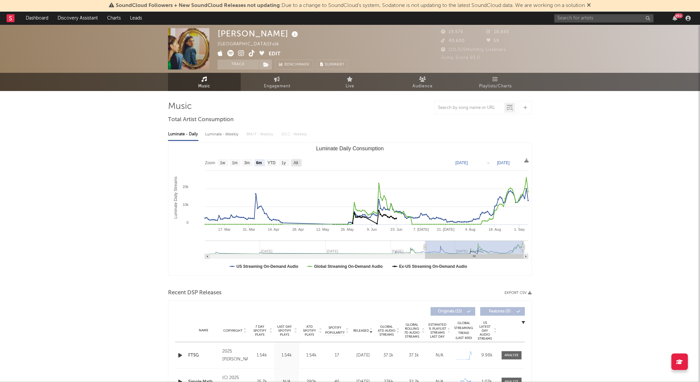
click at [297, 162] on text "All" at bounding box center [296, 163] width 4 height 5
select select "All"
type input "2024-01-28"
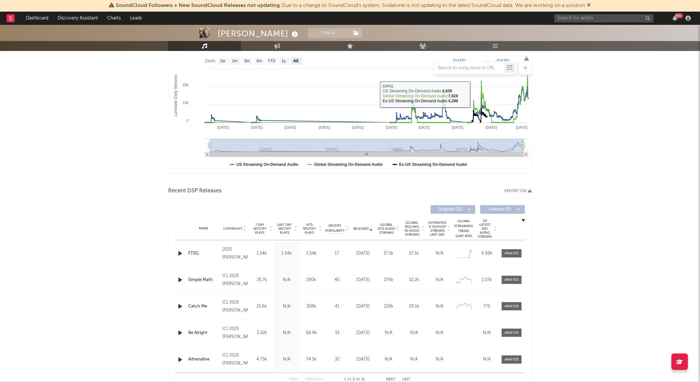
scroll to position [105, 0]
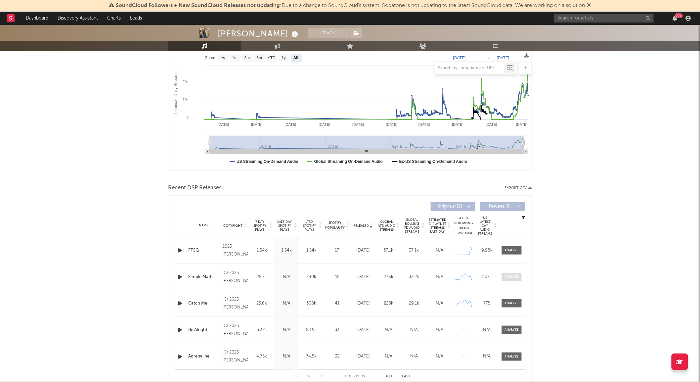
click at [514, 276] on div at bounding box center [512, 276] width 14 height 5
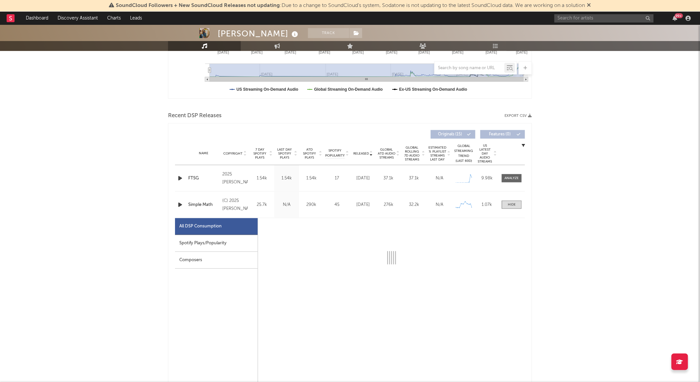
select select "1w"
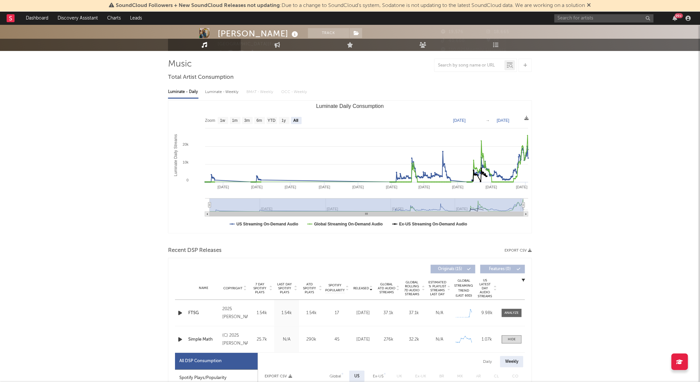
scroll to position [0, 0]
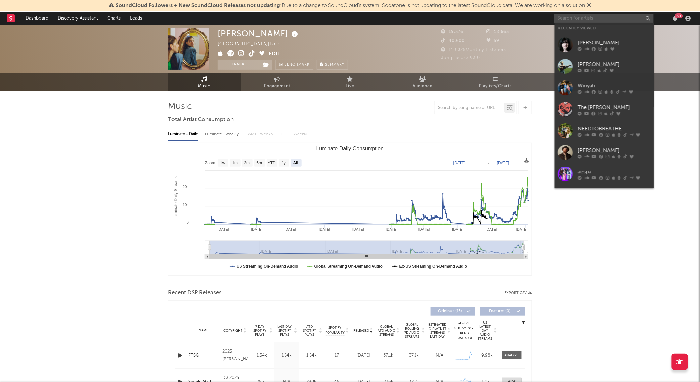
click at [566, 18] on input "text" at bounding box center [603, 18] width 99 height 8
paste input "Haley Joelle"
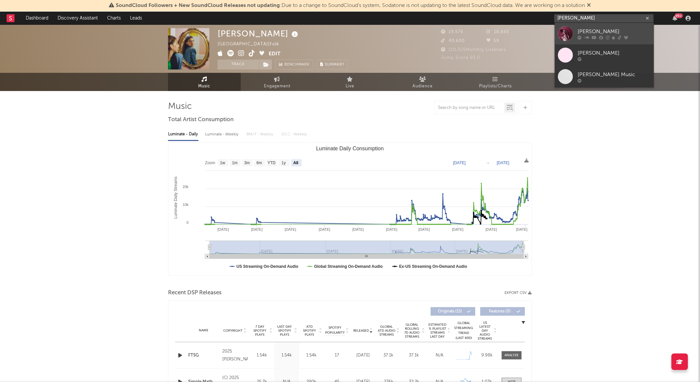
type input "Haley Joelle"
click at [569, 34] on div at bounding box center [565, 33] width 15 height 15
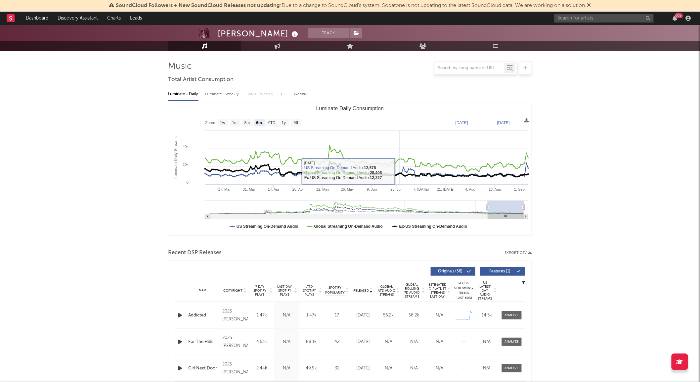
scroll to position [40, 0]
click at [295, 118] on rect "Luminate Daily Consumption" at bounding box center [349, 169] width 363 height 132
click at [296, 120] on text "All" at bounding box center [296, 122] width 4 height 5
select select "All"
type input "2021-03-31"
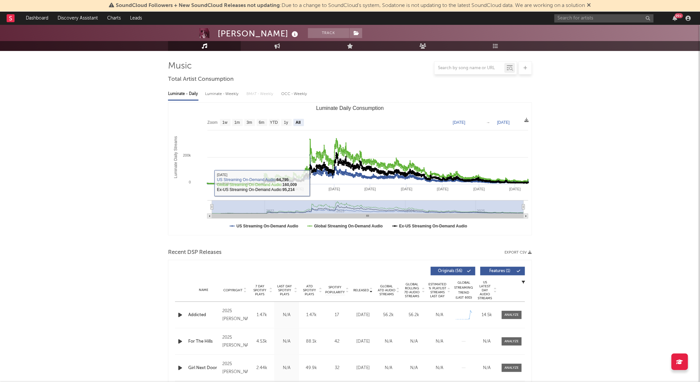
scroll to position [123, 0]
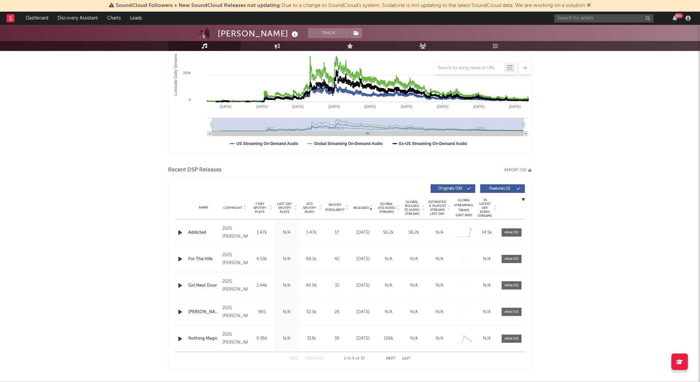
click at [389, 357] on button "Next" at bounding box center [390, 359] width 9 height 4
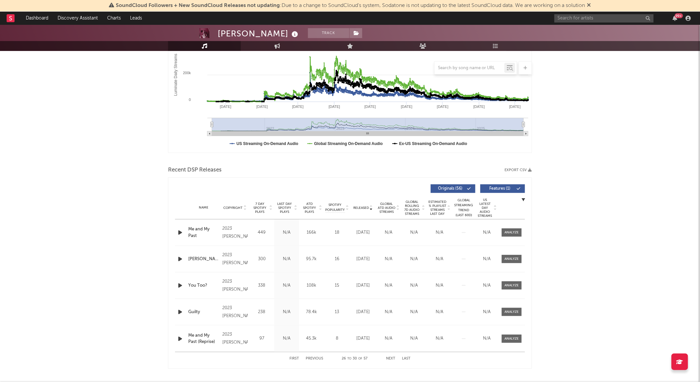
click at [389, 357] on button "Next" at bounding box center [390, 359] width 9 height 4
click at [509, 260] on div at bounding box center [512, 258] width 14 height 5
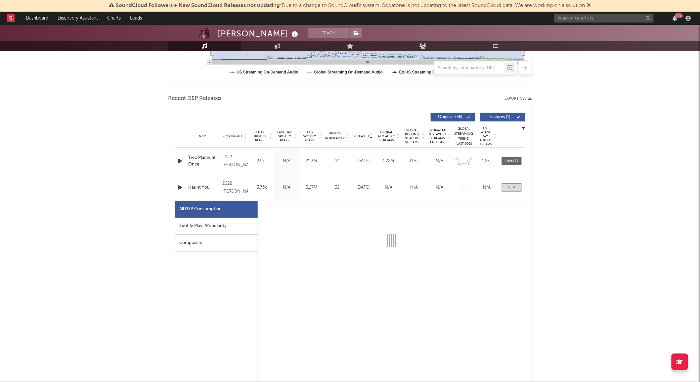
select select "6m"
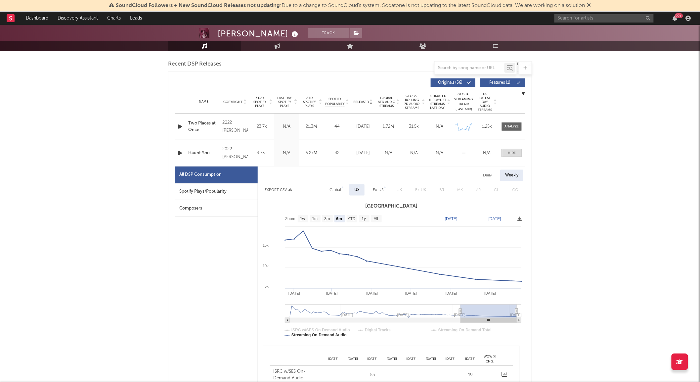
scroll to position [236, 0]
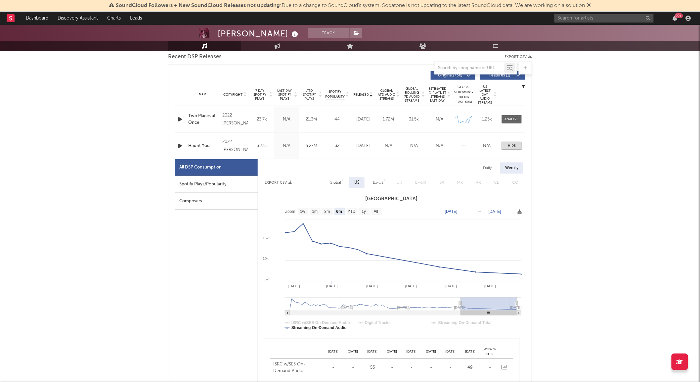
type input "2023-12-29"
type input "2024-06-28"
type input "2023-10-13"
type input "2024-04-12"
type input "2023-06-09"
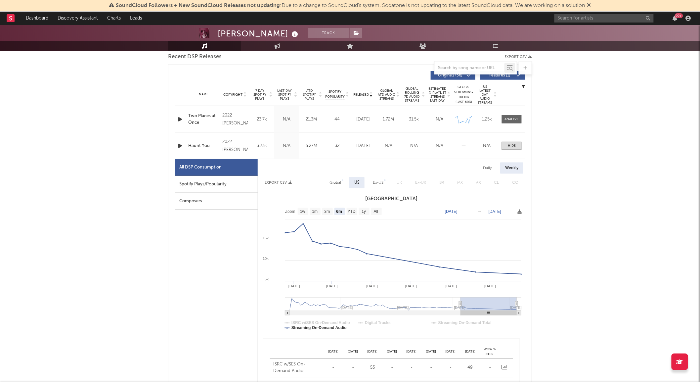
type input "2023-12-08"
type input "2022-09-30"
type input "2023-03-31"
type input "2022-07-21"
type input "2023-01-19"
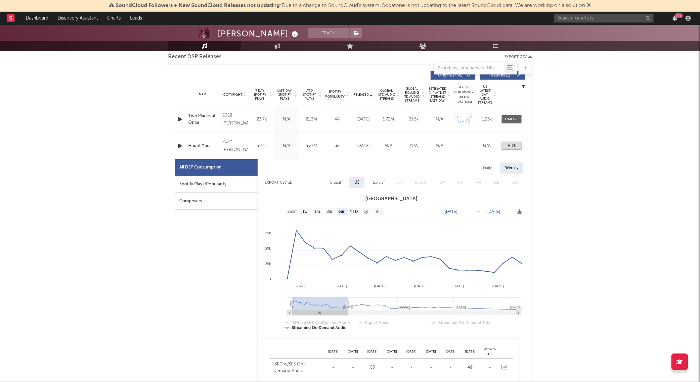
drag, startPoint x: 463, startPoint y: 311, endPoint x: 244, endPoint y: 301, distance: 219.5
click at [244, 301] on div "All DSP Consumption Spotify Plays/Popularity Composers Daily Weekly Export CSV …" at bounding box center [350, 316] width 350 height 314
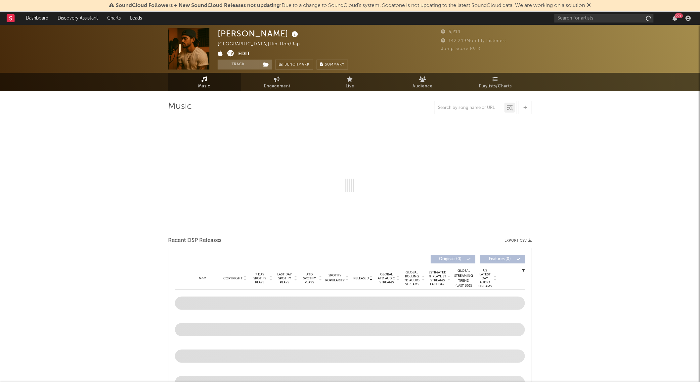
select select "1w"
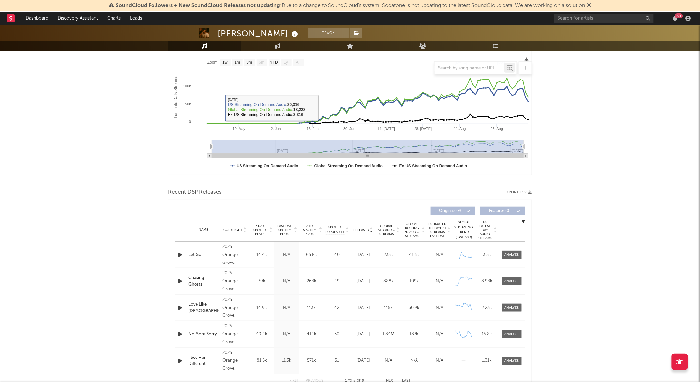
scroll to position [102, 0]
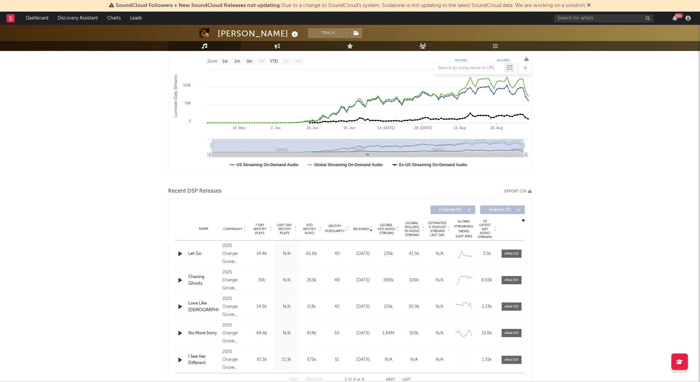
click at [415, 231] on span "Global Rolling 7D Audio Streams" at bounding box center [412, 229] width 18 height 16
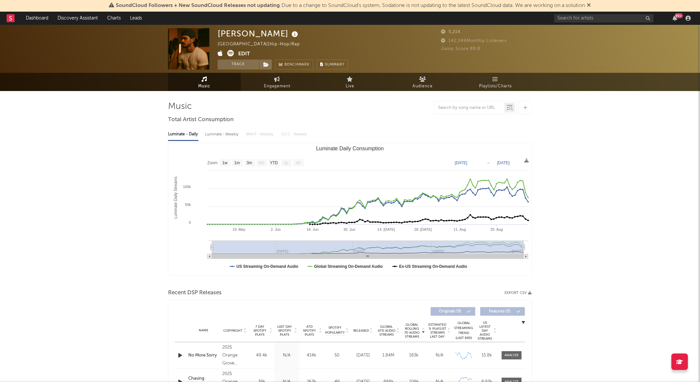
click at [227, 54] on span at bounding box center [228, 54] width 21 height 8
click at [232, 55] on icon at bounding box center [230, 53] width 7 height 7
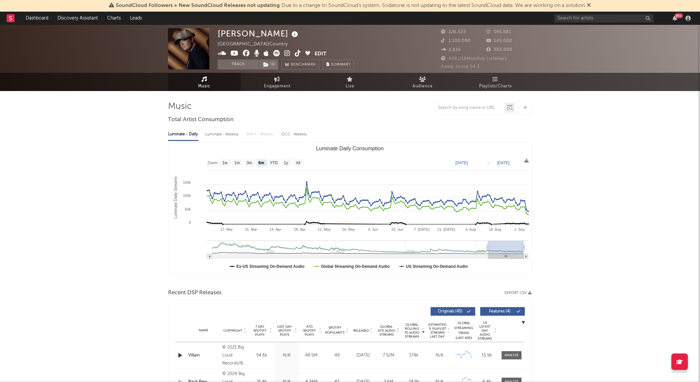
click at [302, 166] on rect "Luminate Daily Consumption" at bounding box center [349, 209] width 363 height 132
click at [299, 163] on text "All" at bounding box center [298, 163] width 4 height 5
select select "All"
type input "[DATE]"
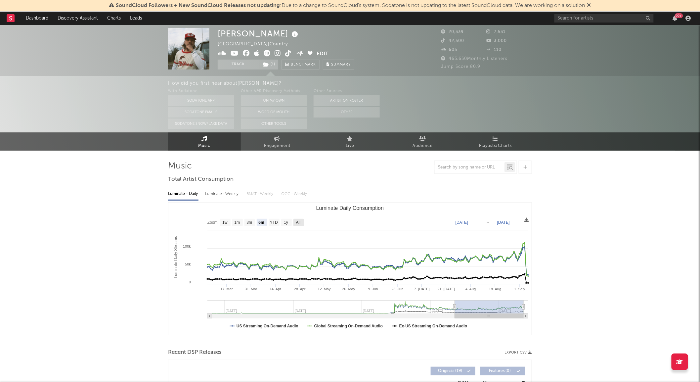
click at [298, 223] on text "All" at bounding box center [298, 222] width 4 height 5
select select "All"
type input "[DATE]"
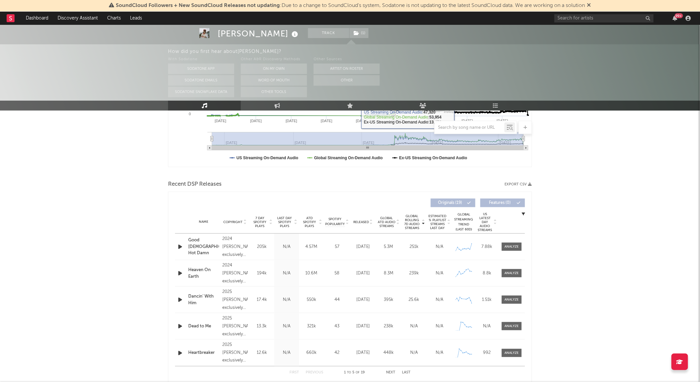
scroll to position [168, 0]
click at [359, 220] on span "Released" at bounding box center [361, 222] width 16 height 4
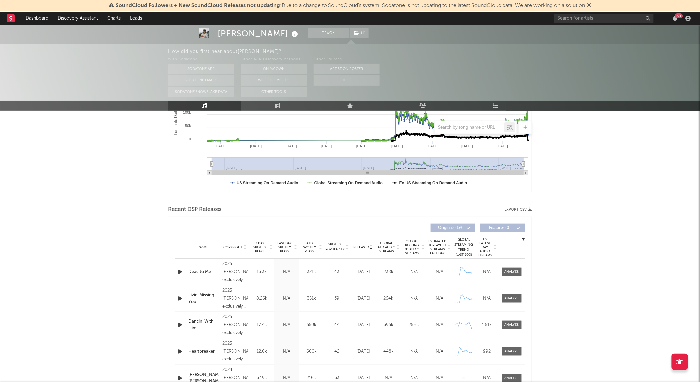
scroll to position [143, 0]
click at [409, 251] on span "Global Rolling 7D Audio Streams" at bounding box center [412, 247] width 18 height 16
click at [518, 273] on div at bounding box center [512, 271] width 14 height 5
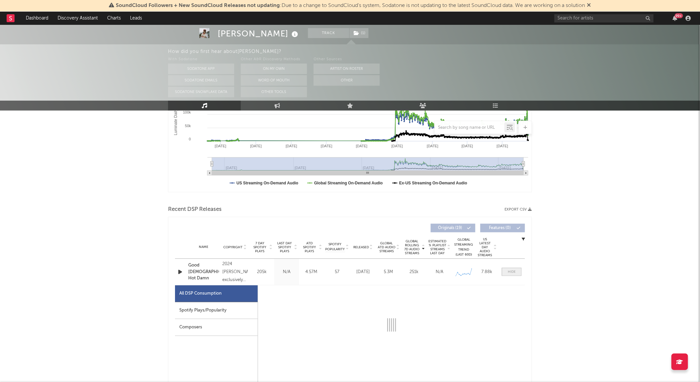
select select "6m"
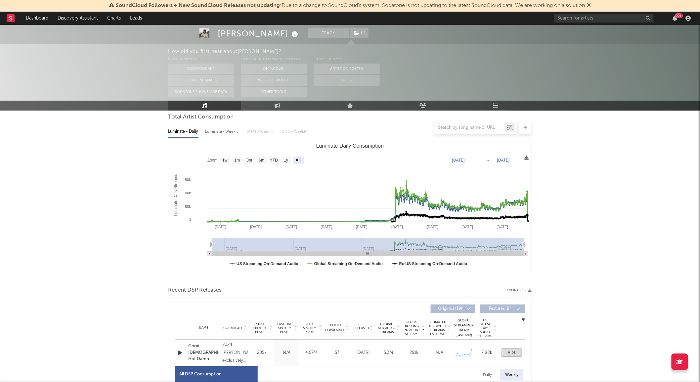
scroll to position [0, 0]
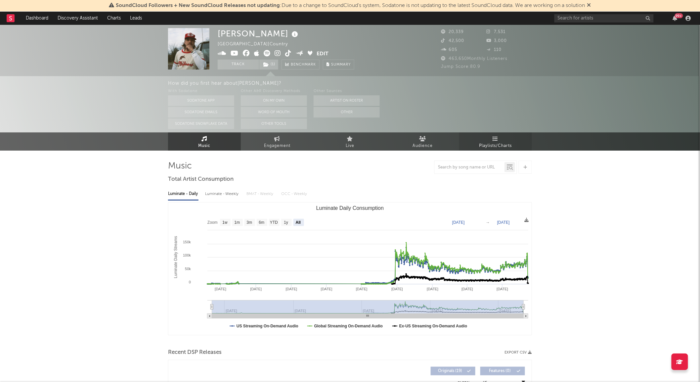
click at [496, 140] on icon at bounding box center [496, 138] width 6 height 5
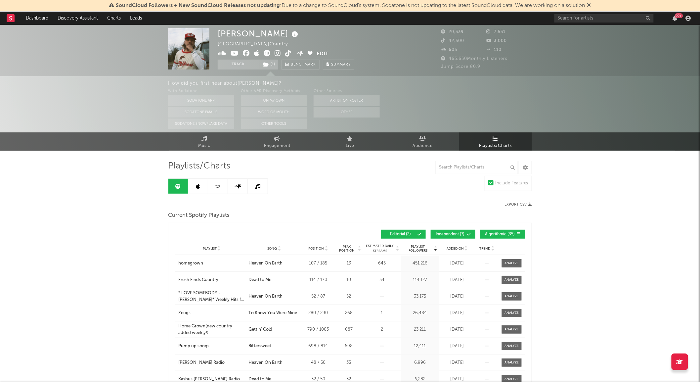
click at [288, 52] on icon at bounding box center [288, 53] width 6 height 7
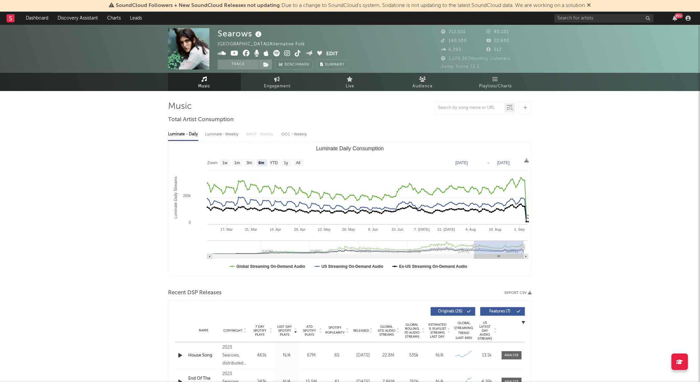
click at [300, 167] on rect "Luminate Daily Consumption" at bounding box center [349, 209] width 363 height 132
click at [298, 162] on text "All" at bounding box center [298, 163] width 4 height 5
select select "All"
type input "[DATE]"
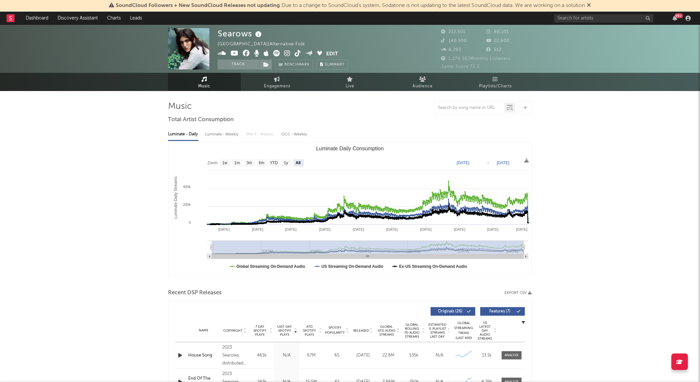
click at [207, 135] on div "Luminate - Weekly" at bounding box center [222, 134] width 35 height 11
select select "6m"
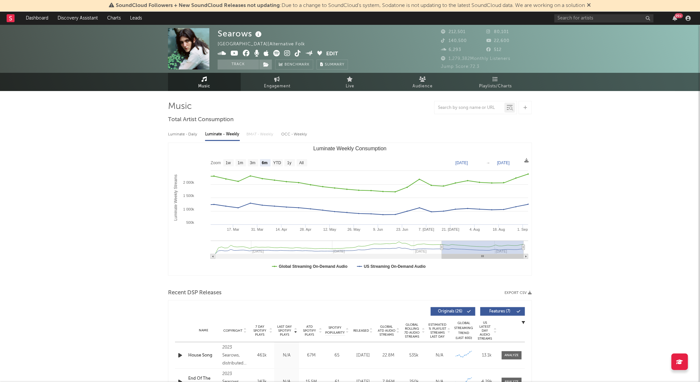
click at [185, 135] on div "Luminate - Daily" at bounding box center [183, 134] width 30 height 11
select select "6m"
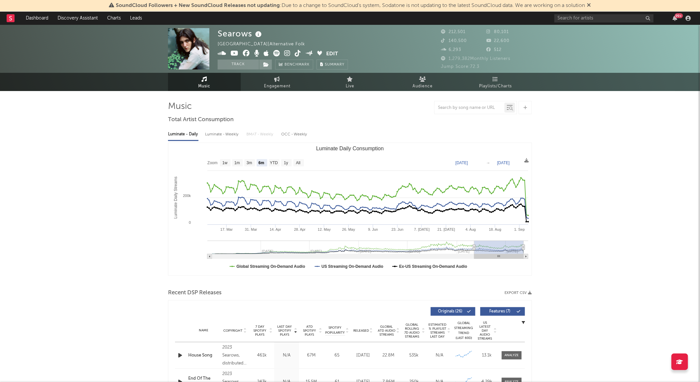
click at [297, 54] on icon at bounding box center [298, 53] width 6 height 7
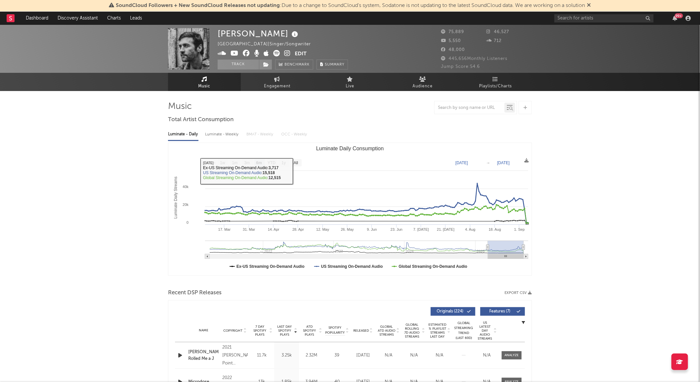
click at [298, 159] on rect "Luminate Daily Consumption" at bounding box center [349, 209] width 363 height 132
click at [295, 163] on text "All" at bounding box center [296, 163] width 4 height 5
select select "All"
type input "[DATE]"
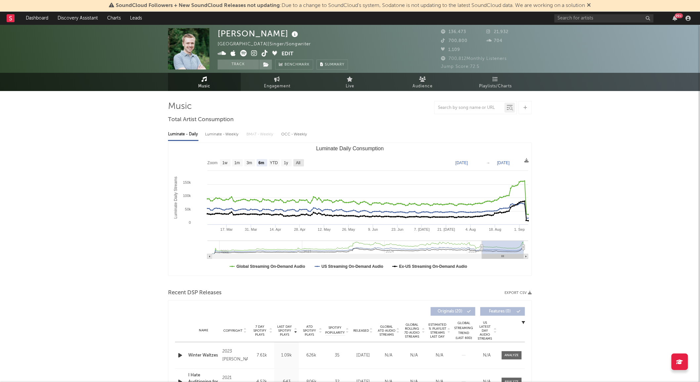
click at [303, 160] on rect "Luminate Daily Consumption" at bounding box center [298, 162] width 11 height 7
select select "All"
type input "[DATE]"
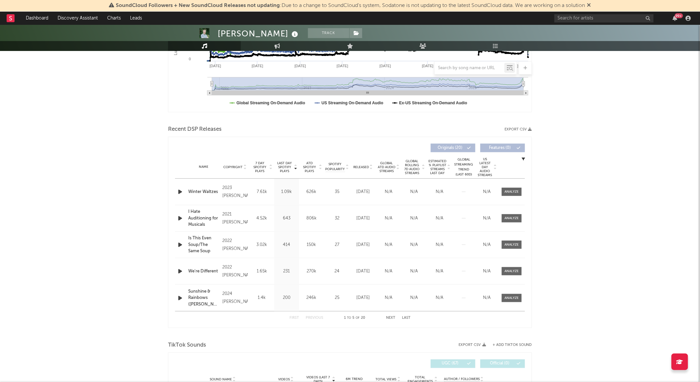
scroll to position [164, 0]
click at [413, 161] on span "Global Rolling 7D Audio Streams" at bounding box center [412, 167] width 18 height 16
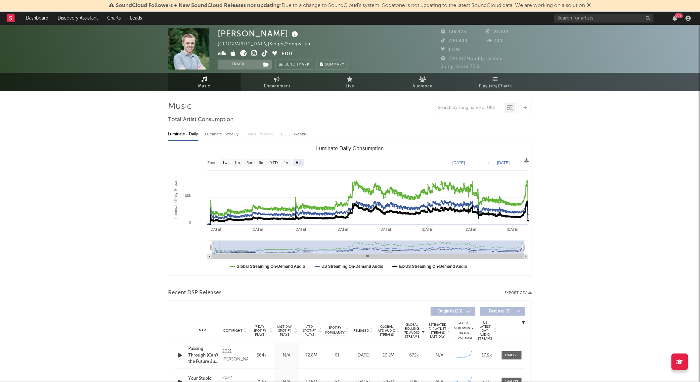
click at [266, 53] on icon at bounding box center [265, 53] width 6 height 7
